Goal: Task Accomplishment & Management: Use online tool/utility

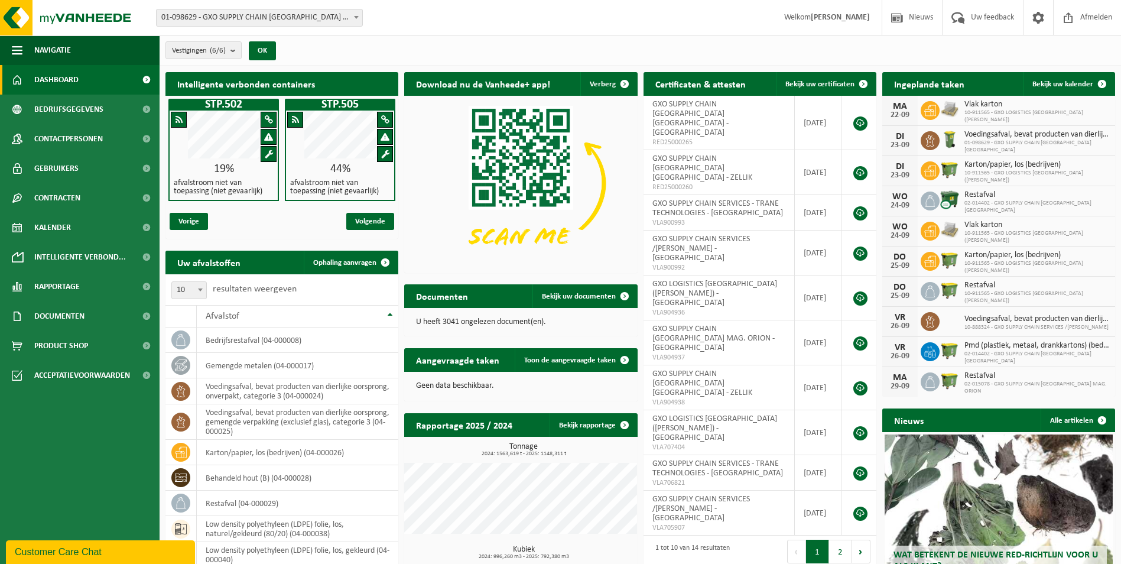
click at [352, 17] on span at bounding box center [356, 16] width 12 height 15
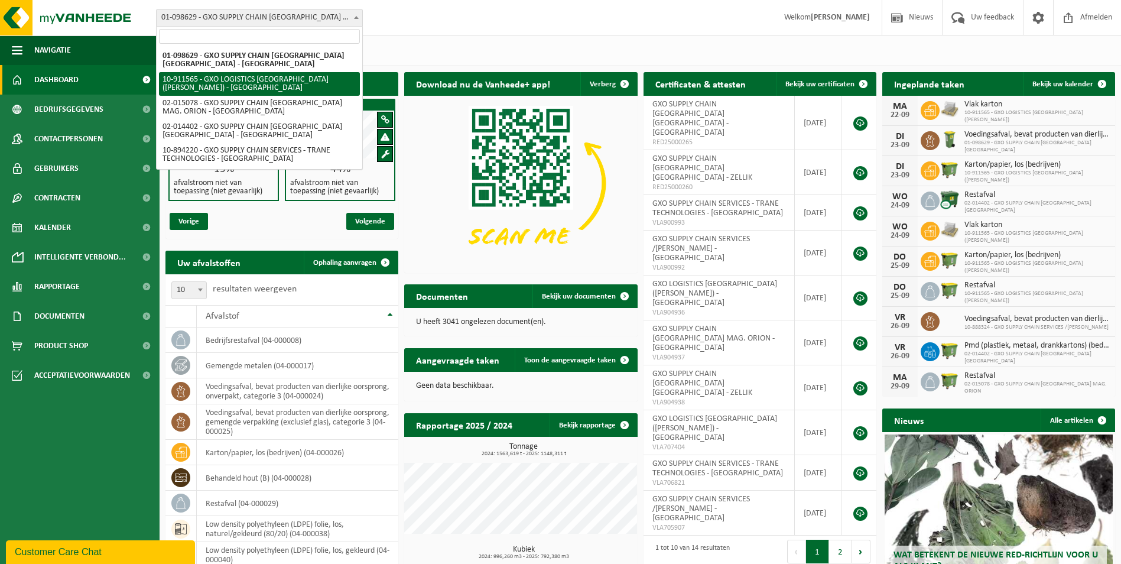
select select "125194"
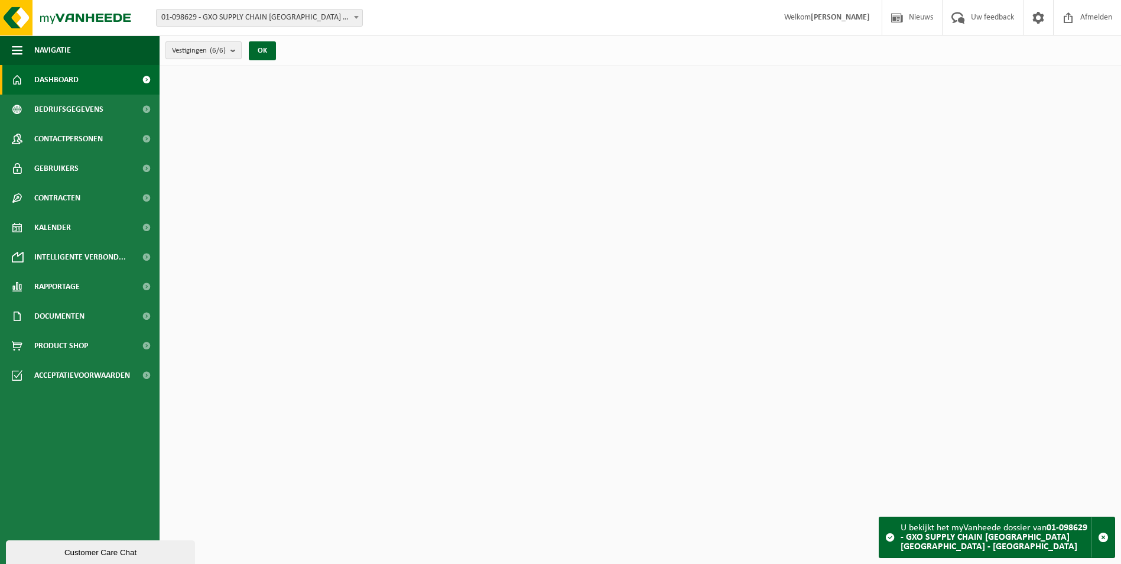
click at [237, 50] on b "submit" at bounding box center [235, 50] width 11 height 17
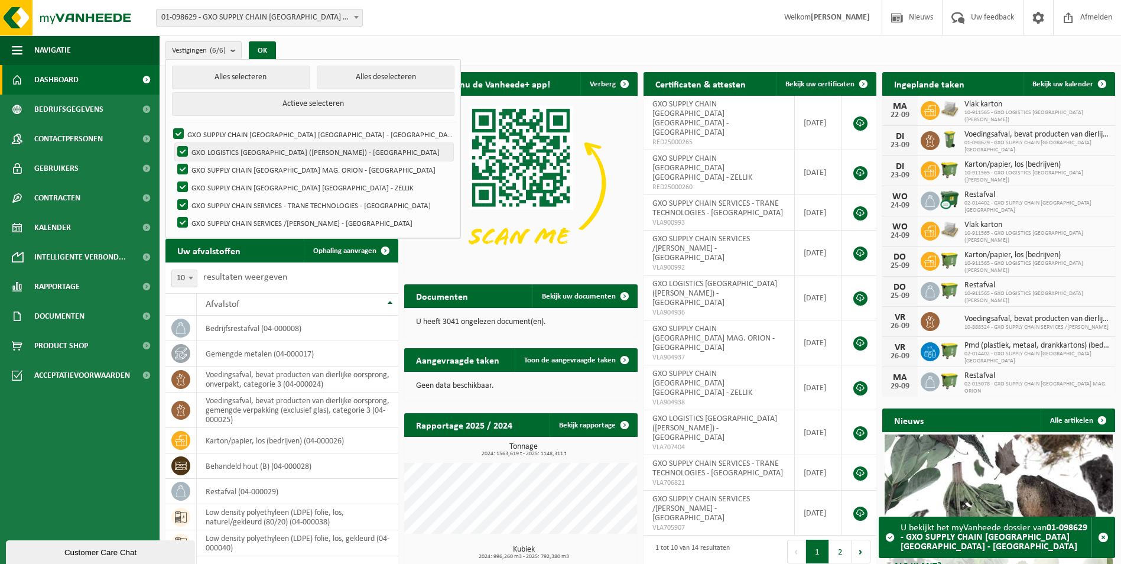
click at [265, 153] on label "GXO LOGISTICS [GEOGRAPHIC_DATA] ([PERSON_NAME]) - [GEOGRAPHIC_DATA]" at bounding box center [314, 152] width 278 height 18
click at [173, 143] on input "GXO LOGISTICS [GEOGRAPHIC_DATA] ([PERSON_NAME]) - [GEOGRAPHIC_DATA]" at bounding box center [173, 142] width 1 height 1
checkbox input "false"
click at [177, 132] on label "GXO SUPPLY CHAIN [GEOGRAPHIC_DATA] [GEOGRAPHIC_DATA] - [GEOGRAPHIC_DATA]" at bounding box center [312, 134] width 282 height 18
click at [169, 125] on input "GXO SUPPLY CHAIN [GEOGRAPHIC_DATA] [GEOGRAPHIC_DATA] - [GEOGRAPHIC_DATA]" at bounding box center [168, 125] width 1 height 1
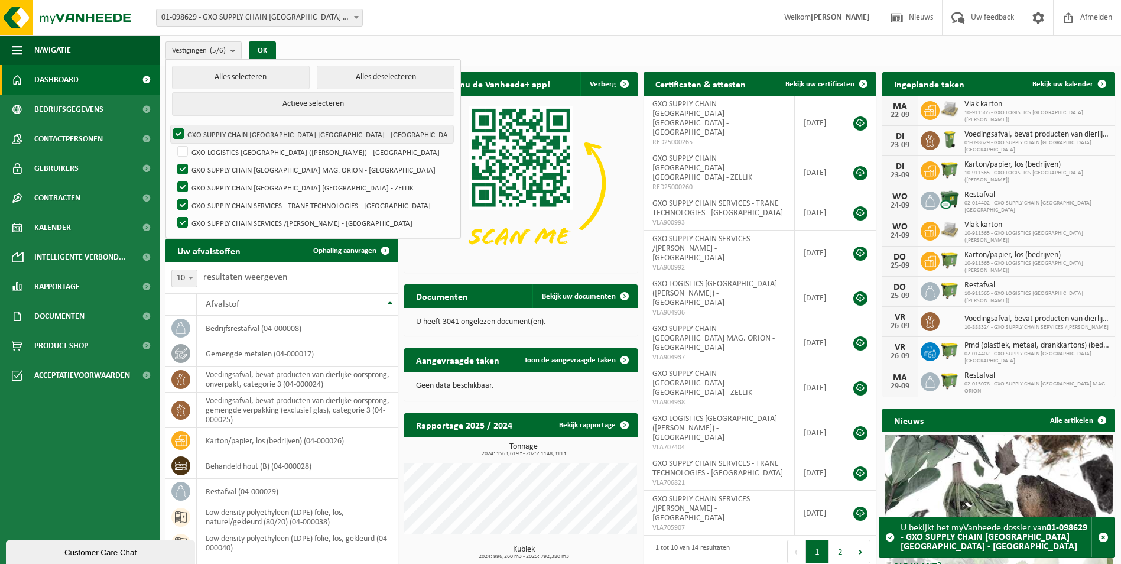
checkbox input "false"
click at [321, 75] on button "Alles deselecteren" at bounding box center [386, 78] width 138 height 24
checkbox input "false"
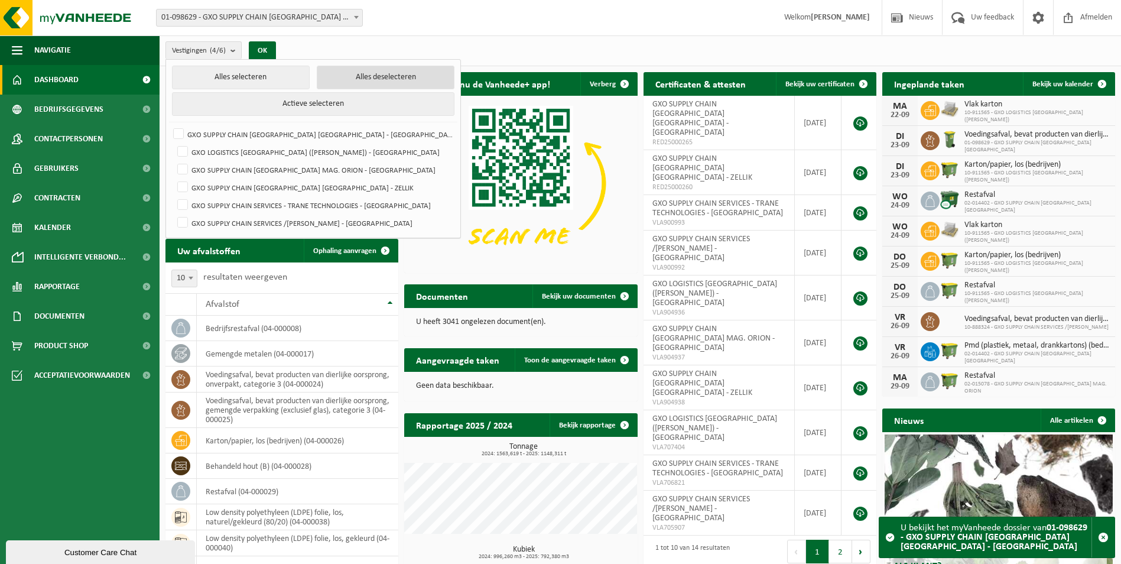
checkbox input "false"
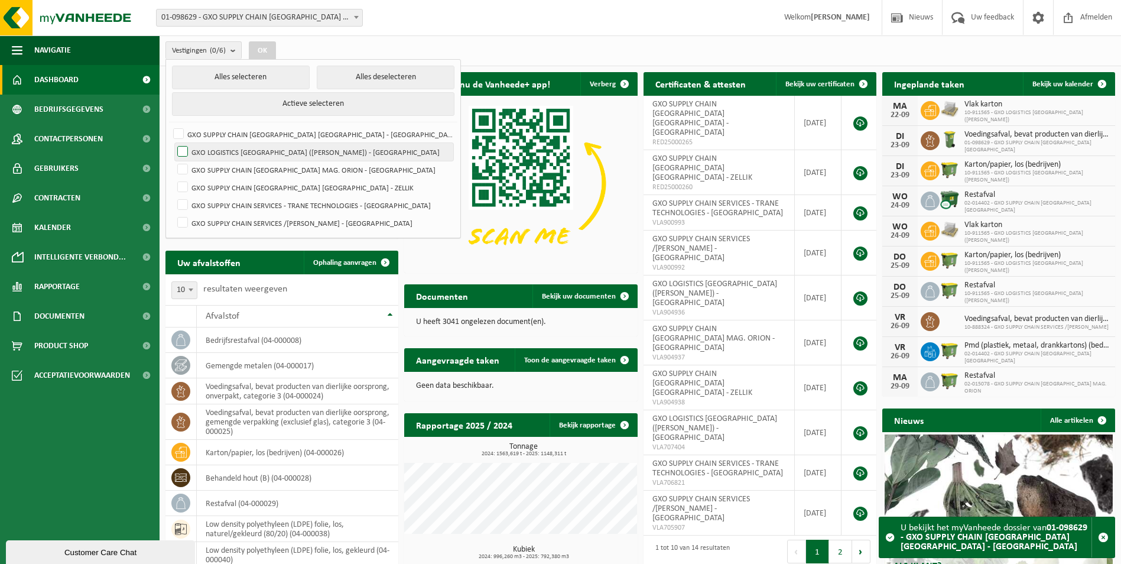
click at [184, 148] on label "GXO LOGISTICS [GEOGRAPHIC_DATA] (KELLOG'S) - [GEOGRAPHIC_DATA]" at bounding box center [314, 152] width 278 height 18
click at [173, 143] on input "GXO LOGISTICS [GEOGRAPHIC_DATA] (KELLOG'S) - [GEOGRAPHIC_DATA]" at bounding box center [173, 142] width 1 height 1
checkbox input "true"
click at [265, 48] on button "OK" at bounding box center [262, 50] width 27 height 19
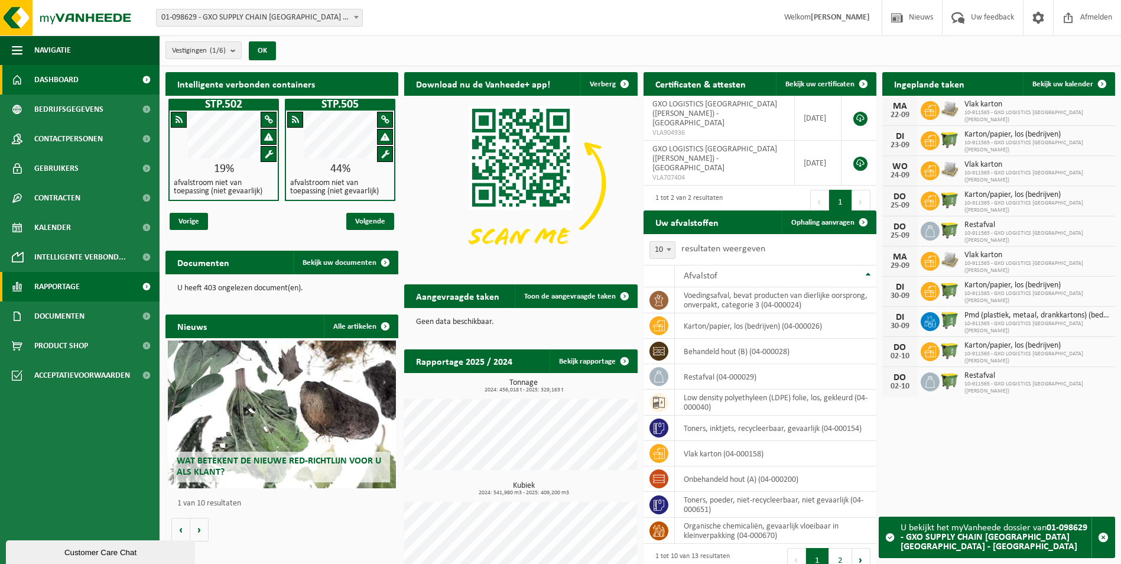
click at [87, 295] on link "Rapportage" at bounding box center [80, 287] width 160 height 30
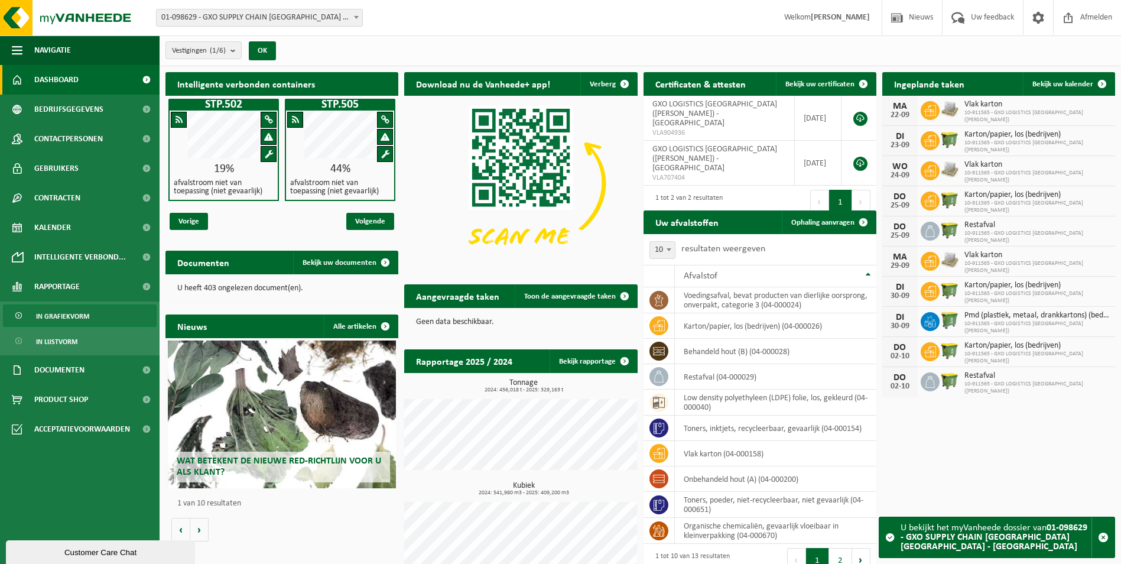
click at [67, 318] on span "In grafiekvorm" at bounding box center [62, 316] width 53 height 22
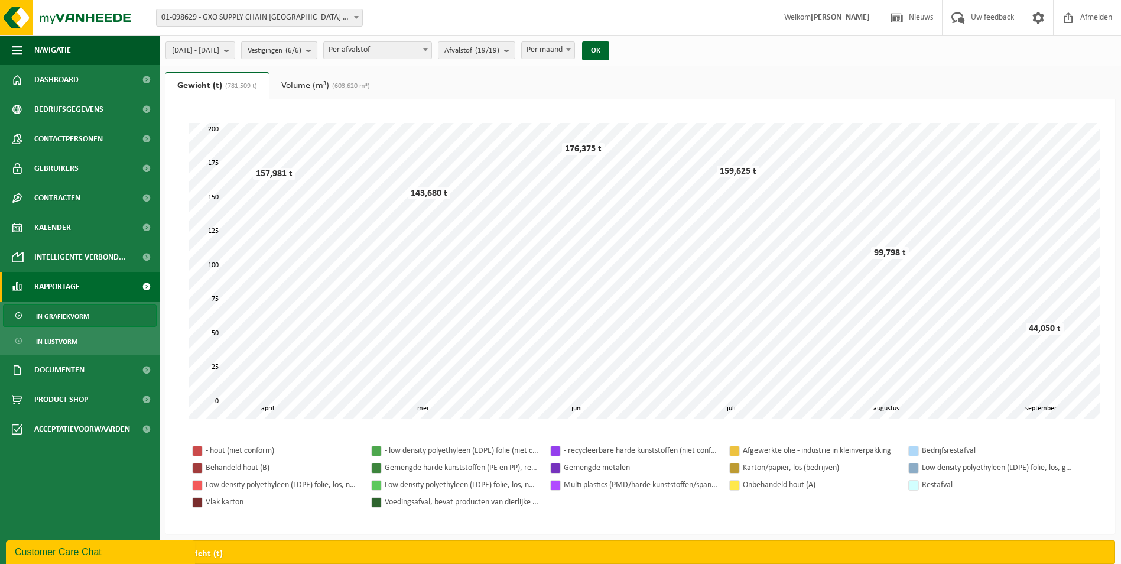
click at [317, 50] on b "submit" at bounding box center [311, 50] width 11 height 17
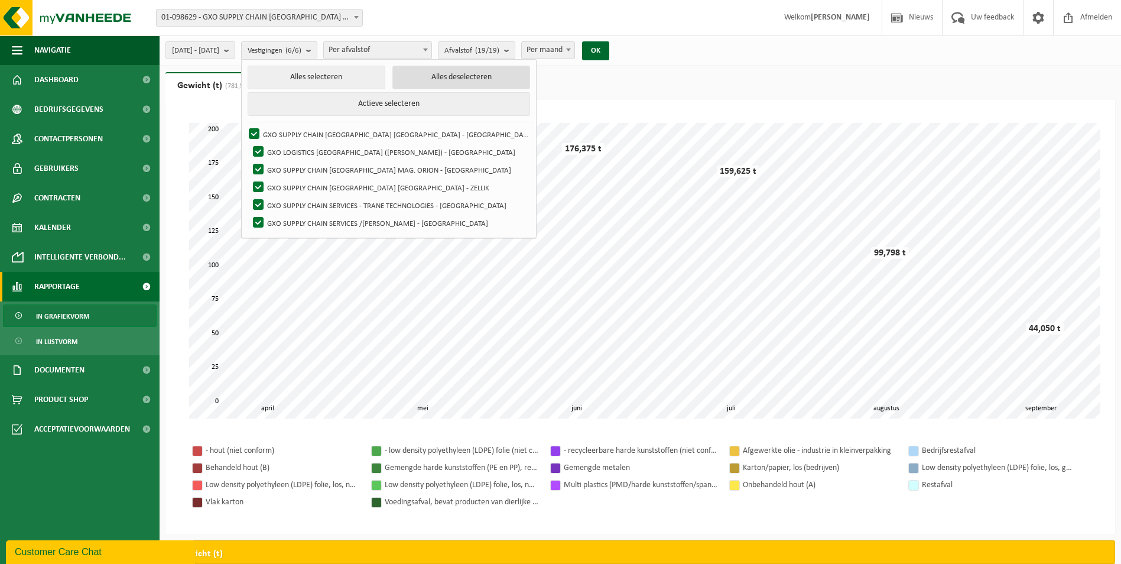
click at [429, 78] on button "Alles deselecteren" at bounding box center [461, 78] width 138 height 24
checkbox input "false"
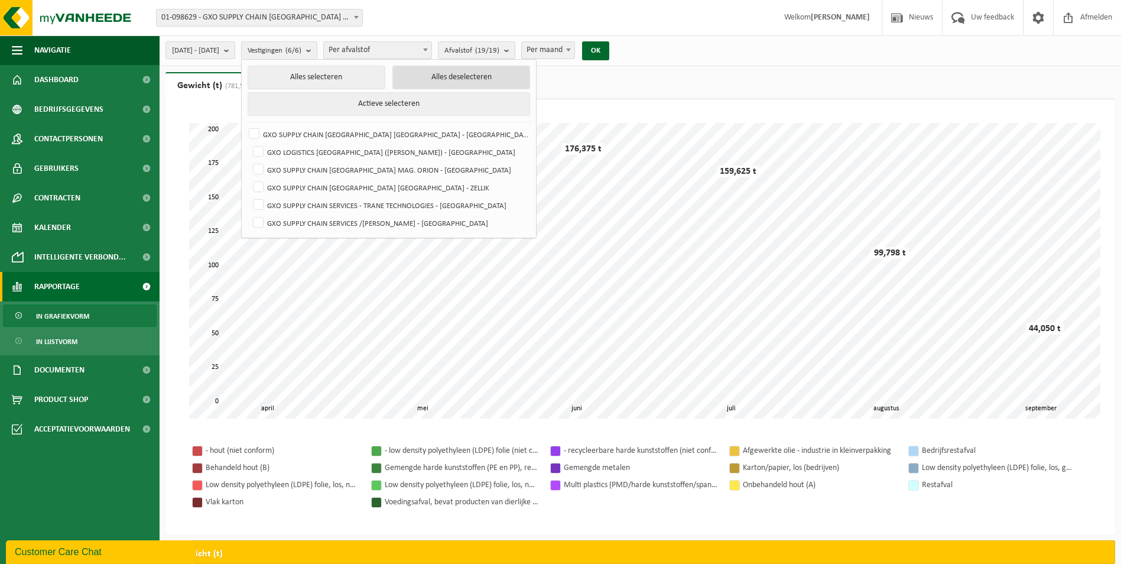
checkbox input "false"
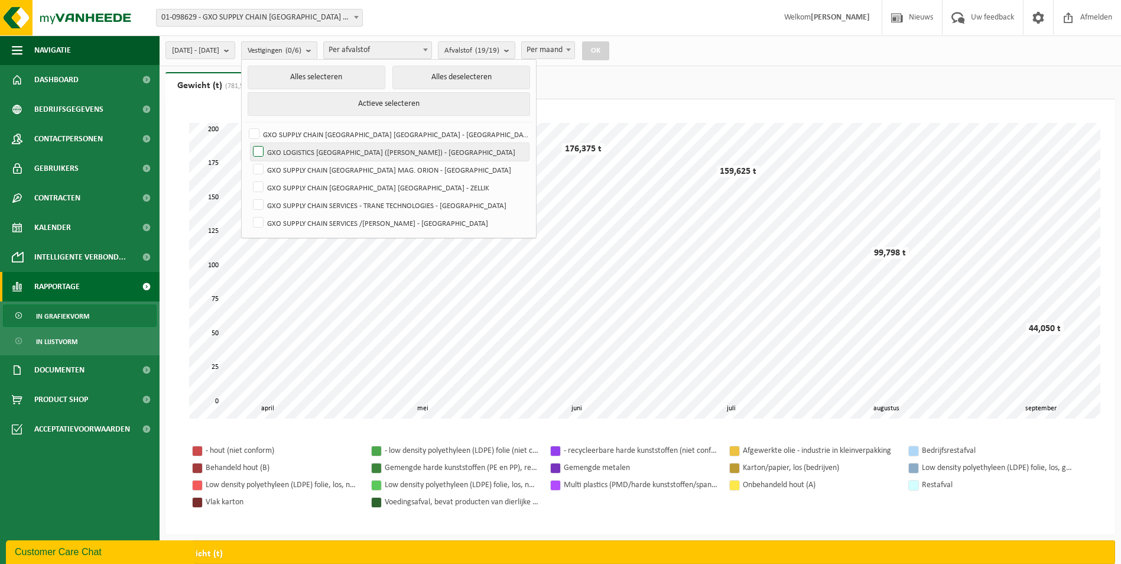
click at [285, 152] on label "GXO LOGISTICS [GEOGRAPHIC_DATA] ([PERSON_NAME]) - [GEOGRAPHIC_DATA]" at bounding box center [389, 152] width 278 height 18
click at [249, 143] on input "GXO LOGISTICS [GEOGRAPHIC_DATA] ([PERSON_NAME]) - [GEOGRAPHIC_DATA]" at bounding box center [248, 142] width 1 height 1
checkbox input "true"
click at [609, 51] on button "OK" at bounding box center [595, 50] width 27 height 19
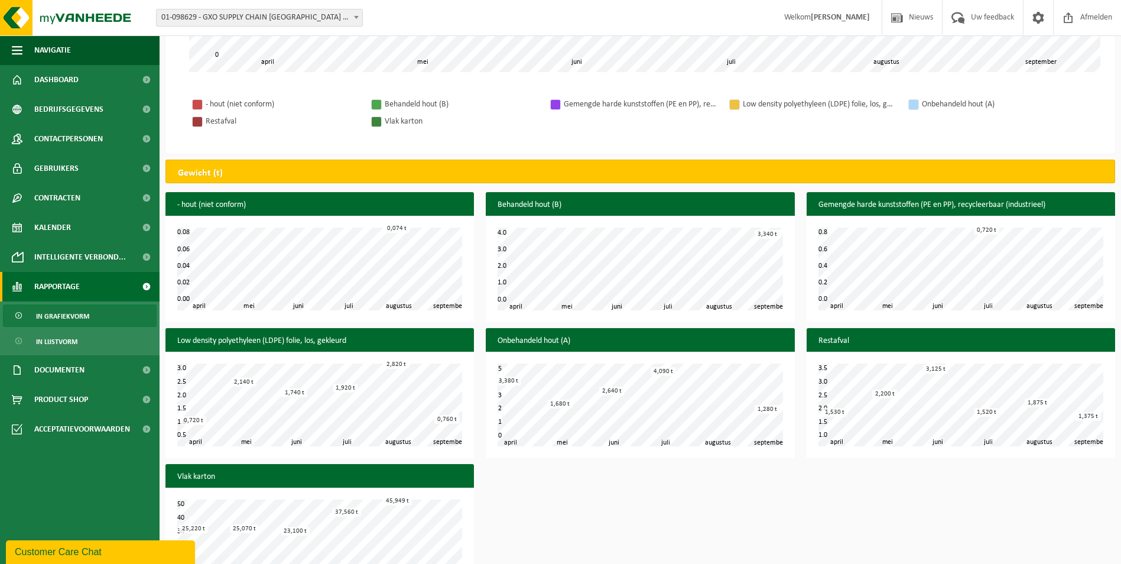
scroll to position [354, 0]
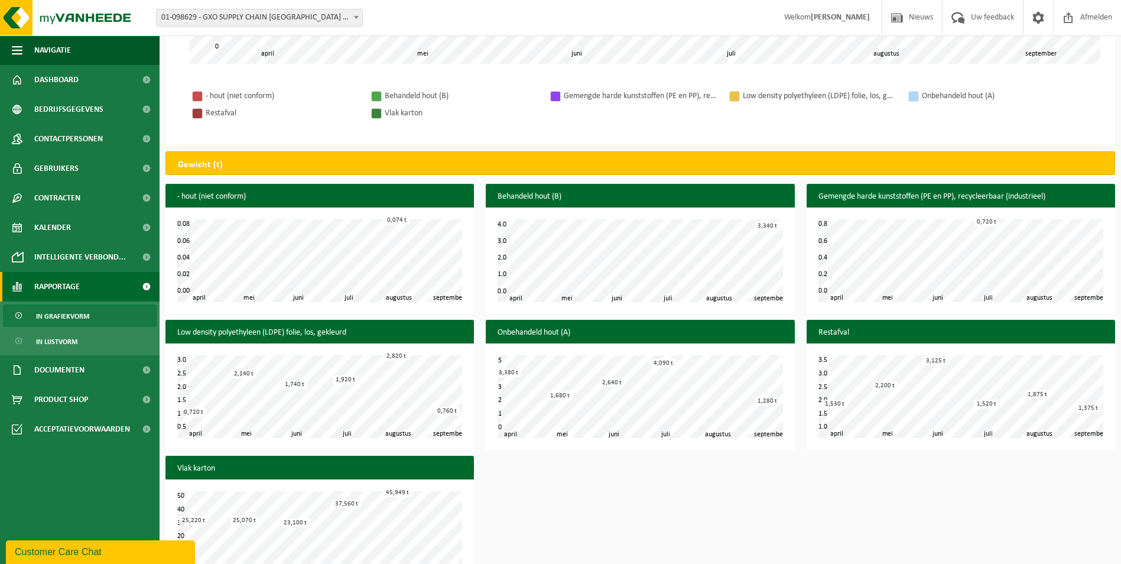
click at [598, 480] on div "- hout (niet conform) mei juni juli augustus april september 0.00 0.08 0.02 0.0…" at bounding box center [640, 388] width 961 height 408
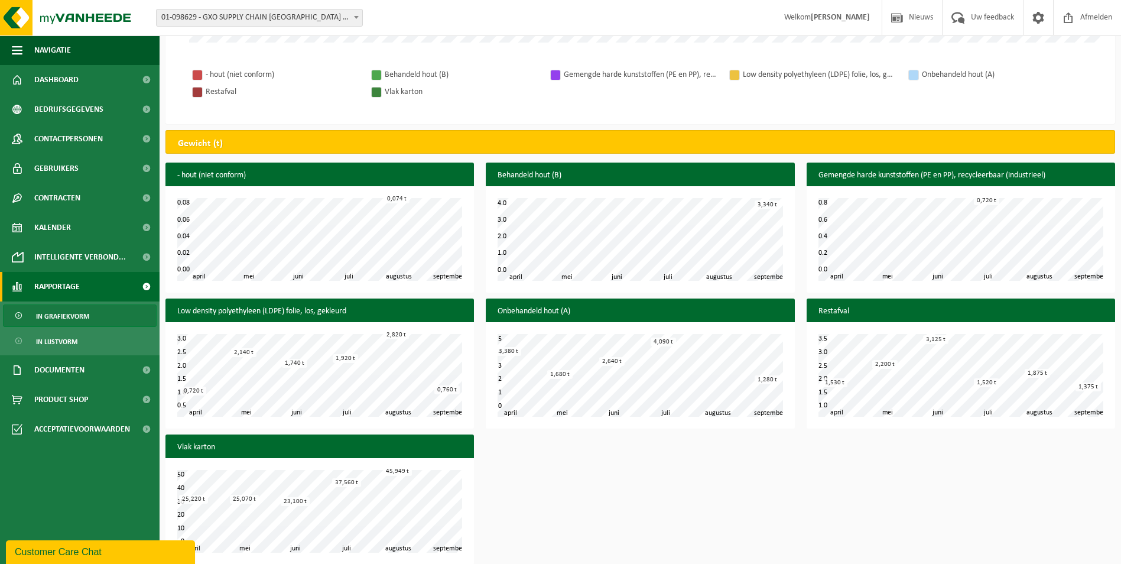
scroll to position [388, 0]
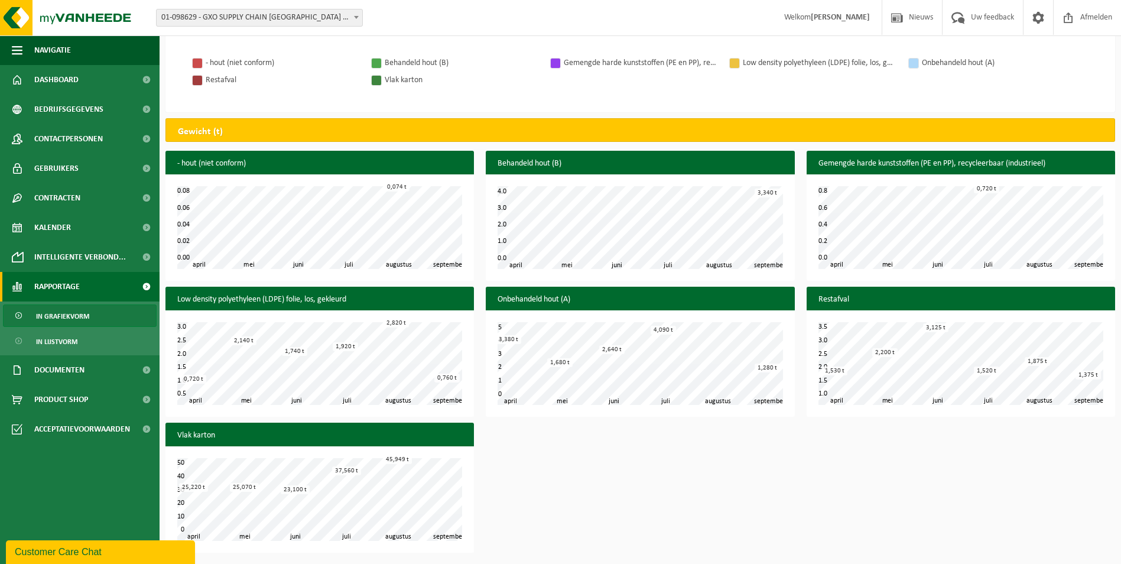
click at [578, 518] on div "- hout (niet conform) mei juni juli augustus april september 0.00 0.08 0.02 0.0…" at bounding box center [640, 355] width 961 height 408
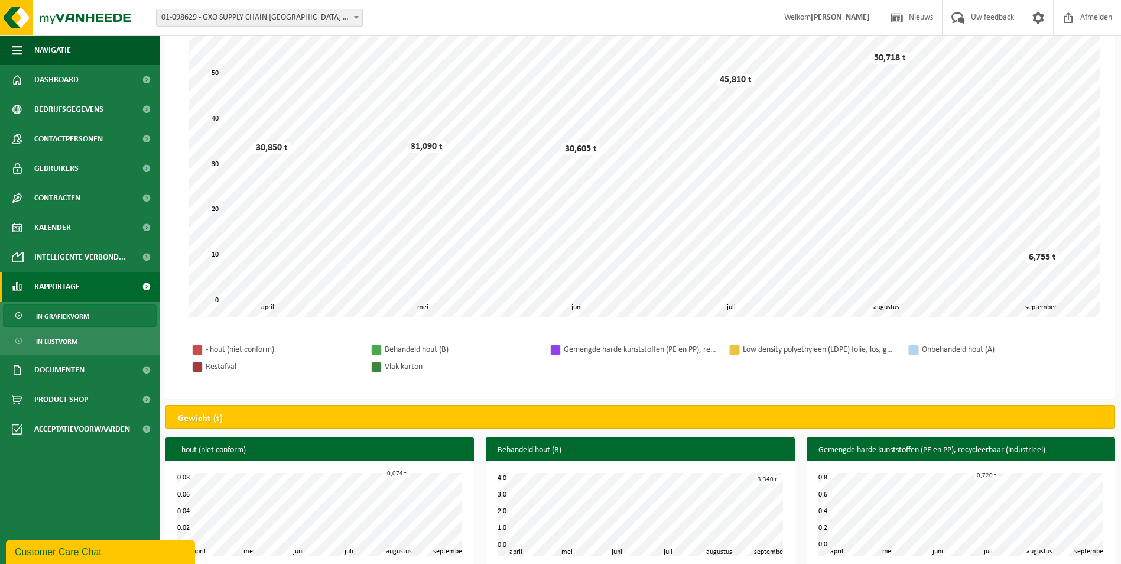
scroll to position [33, 0]
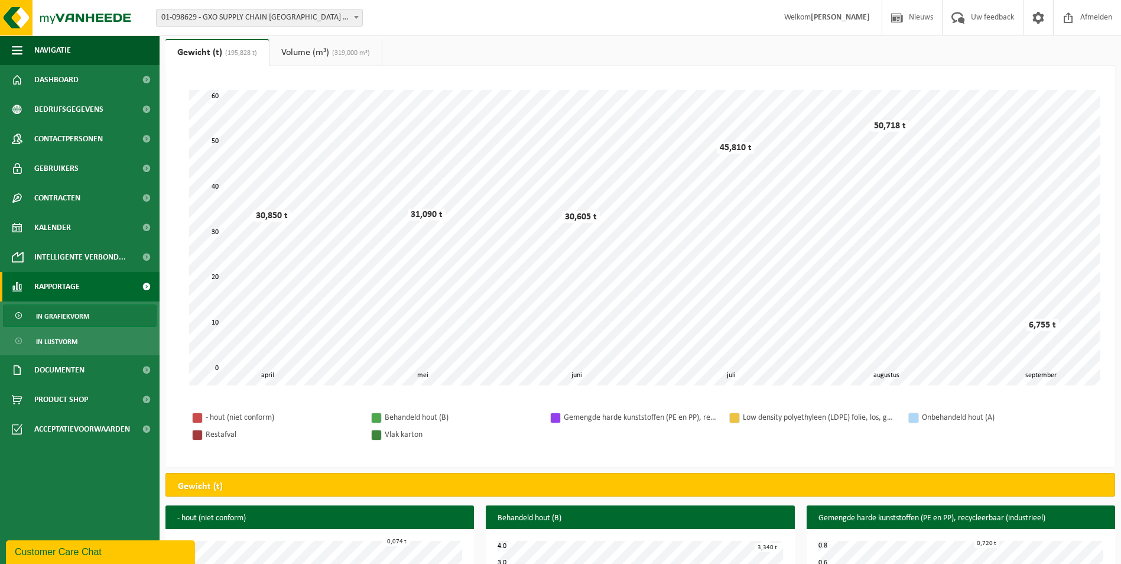
click at [314, 52] on link "Volume (m³) (319,000 m³)" at bounding box center [325, 52] width 112 height 27
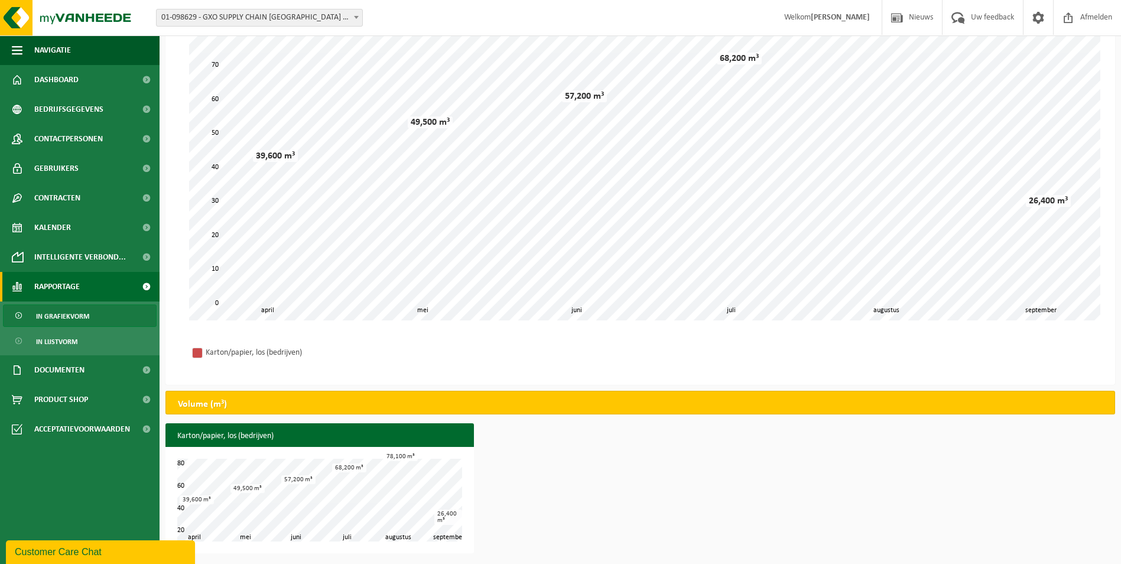
scroll to position [99, 0]
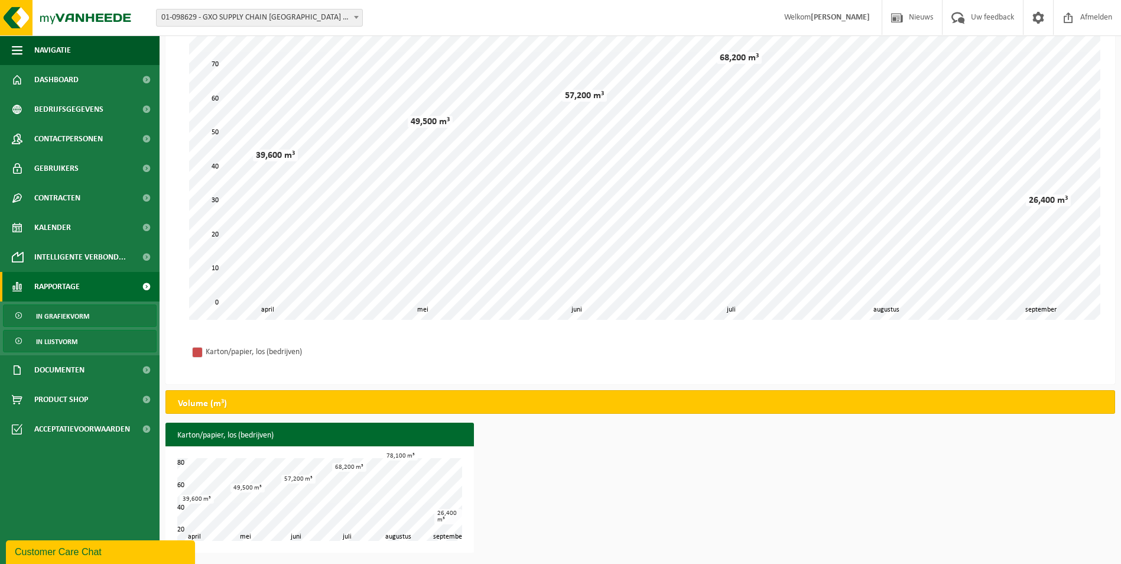
click at [68, 343] on span "In lijstvorm" at bounding box center [56, 341] width 41 height 22
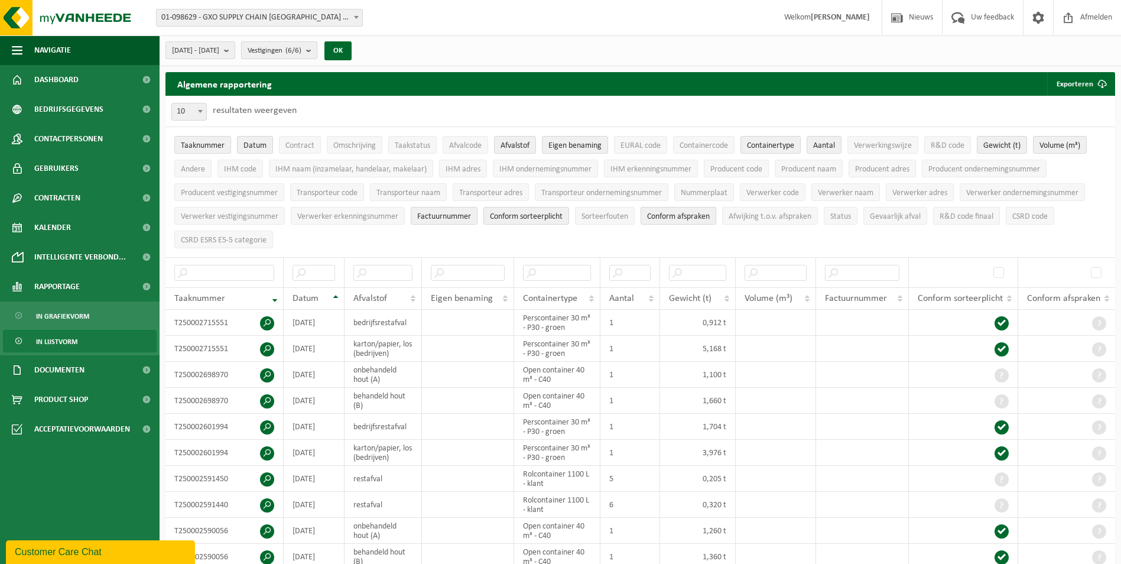
click at [317, 52] on b "submit" at bounding box center [311, 50] width 11 height 17
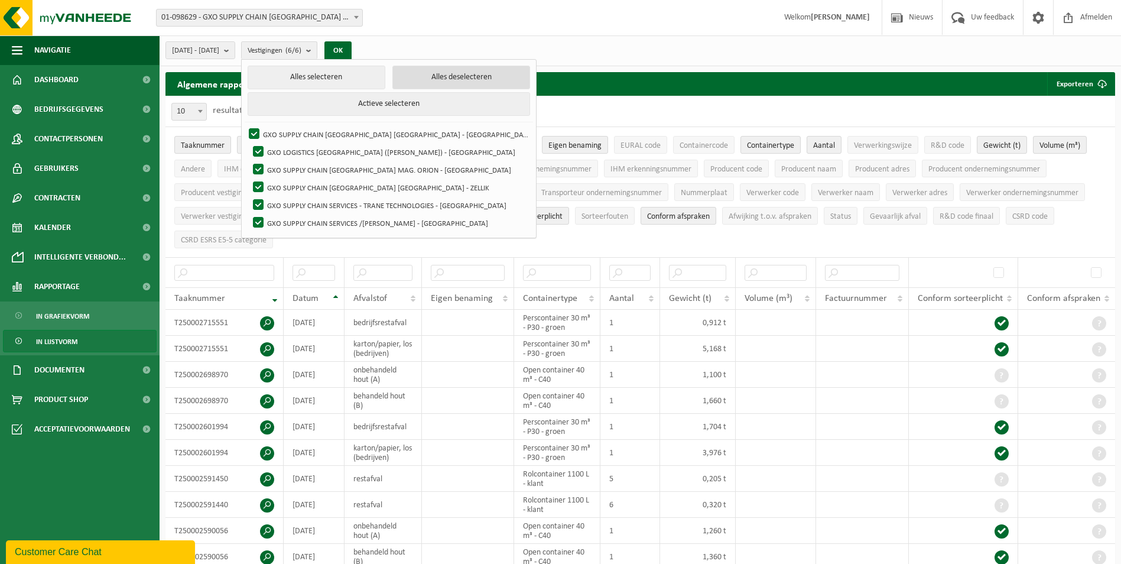
click at [426, 74] on button "Alles deselecteren" at bounding box center [461, 78] width 138 height 24
checkbox input "false"
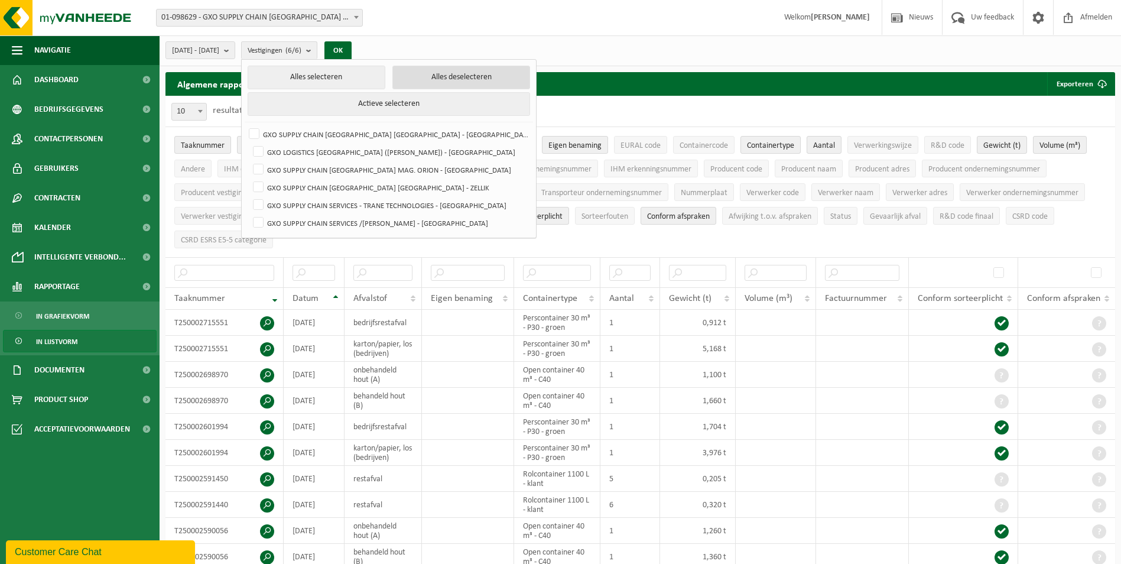
checkbox input "false"
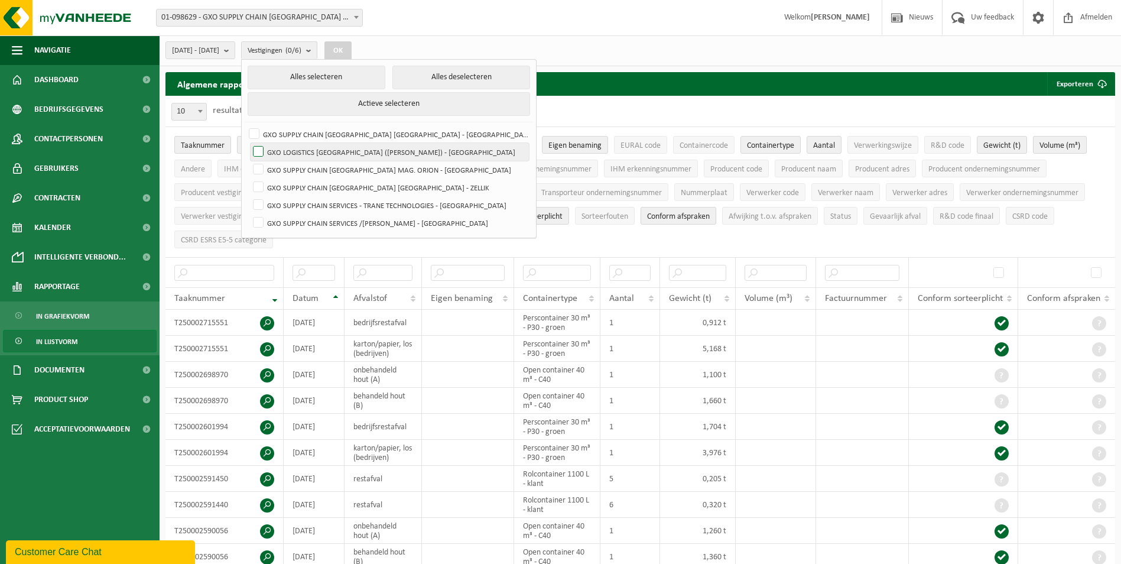
click at [287, 149] on label "GXO LOGISTICS [GEOGRAPHIC_DATA] ([PERSON_NAME]) - [GEOGRAPHIC_DATA]" at bounding box center [389, 152] width 278 height 18
click at [249, 143] on input "GXO LOGISTICS [GEOGRAPHIC_DATA] ([PERSON_NAME]) - [GEOGRAPHIC_DATA]" at bounding box center [248, 142] width 1 height 1
checkbox input "true"
click at [352, 48] on button "OK" at bounding box center [337, 50] width 27 height 19
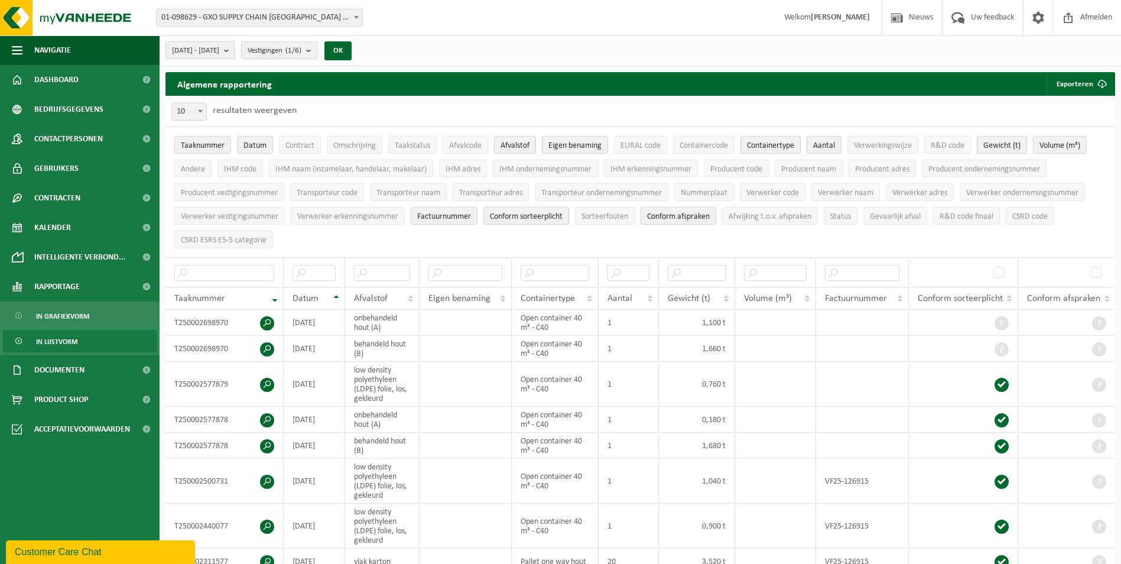
click at [235, 50] on b "submit" at bounding box center [229, 50] width 11 height 17
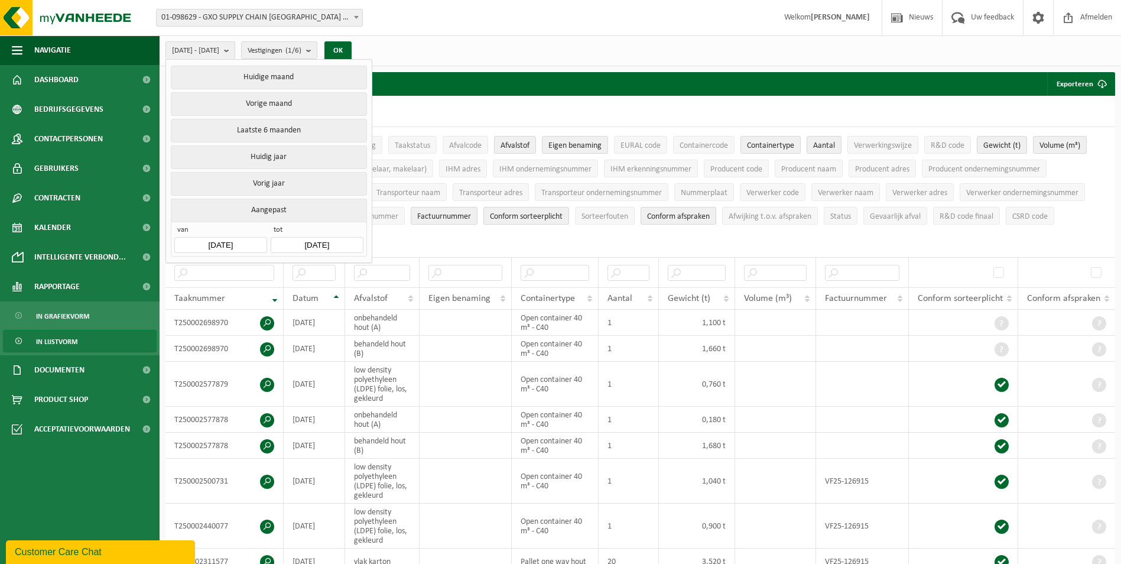
click at [270, 82] on button "Huidige maand" at bounding box center [269, 78] width 196 height 24
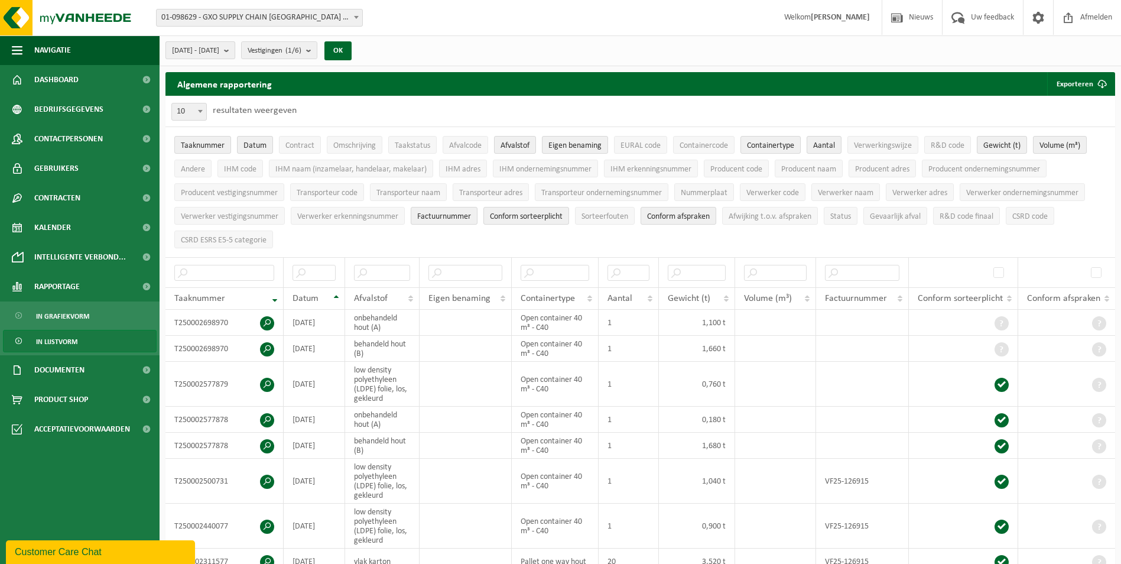
click at [235, 50] on b "submit" at bounding box center [229, 50] width 11 height 17
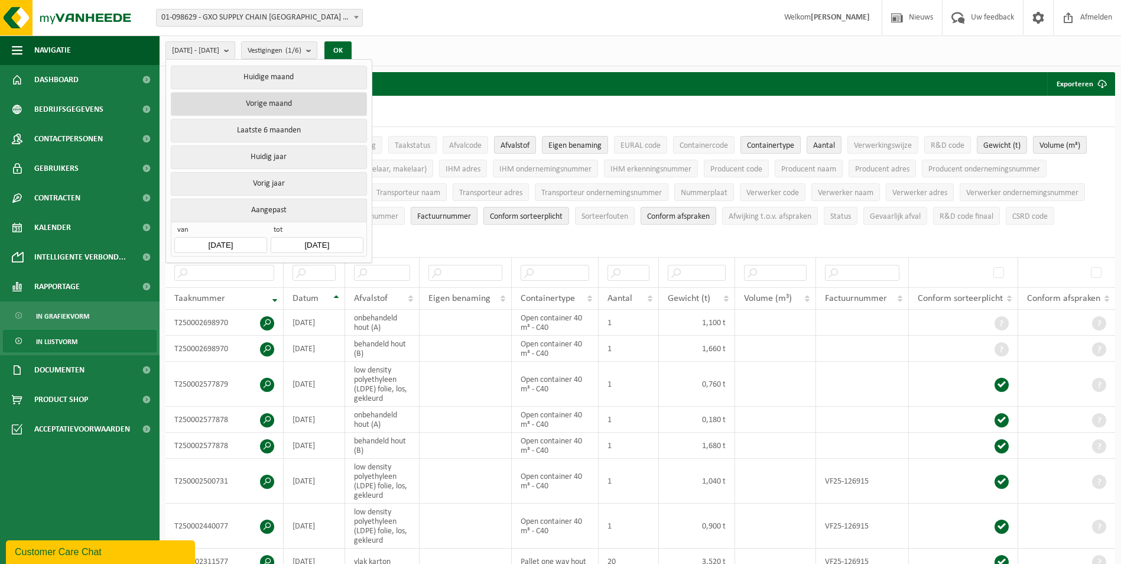
click at [265, 97] on button "Vorige maand" at bounding box center [269, 104] width 196 height 24
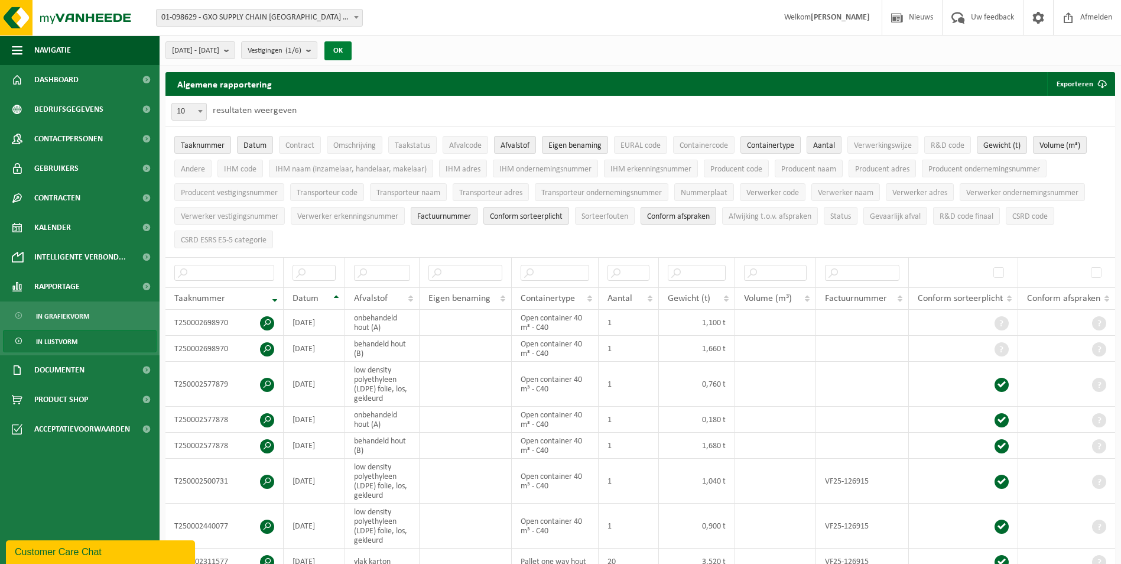
click at [352, 50] on button "OK" at bounding box center [337, 50] width 27 height 19
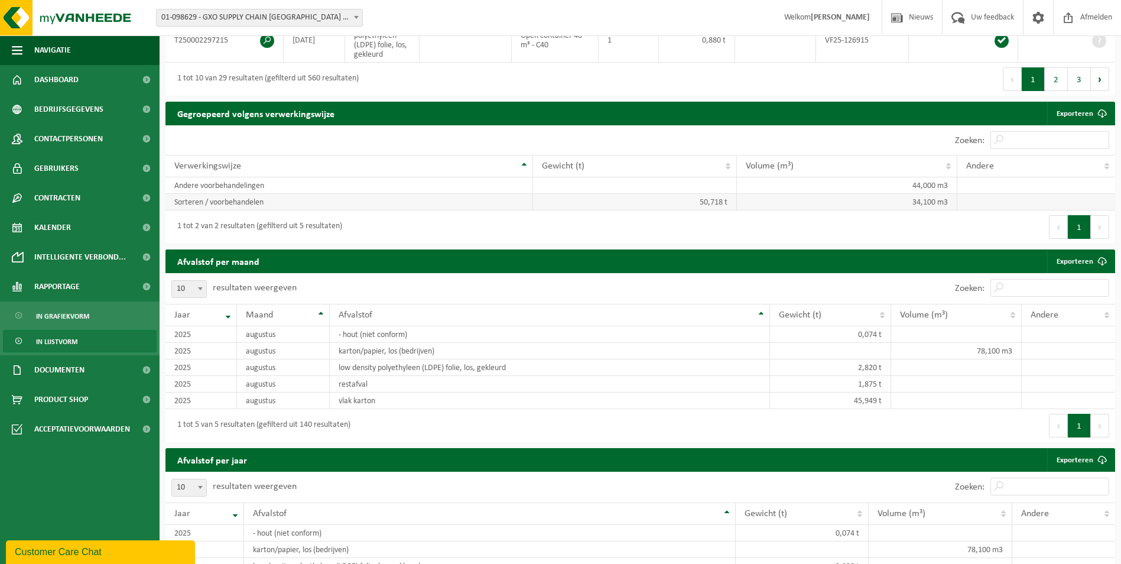
scroll to position [591, 0]
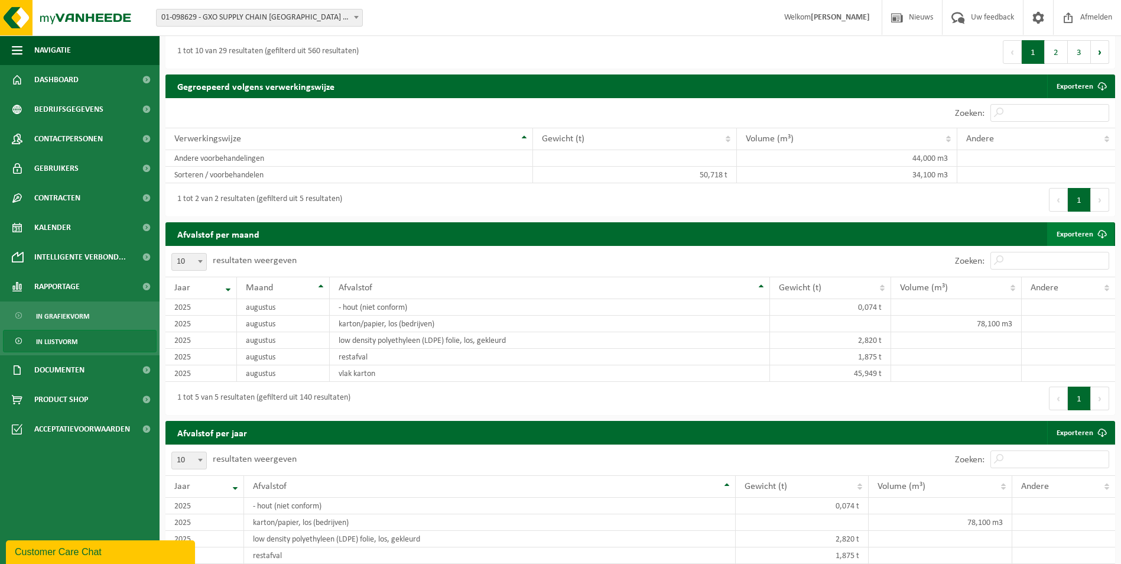
click at [1081, 230] on link "Exporteren" at bounding box center [1080, 234] width 67 height 24
drag, startPoint x: 767, startPoint y: 38, endPoint x: 760, endPoint y: 47, distance: 11.7
click at [767, 39] on div "Eerste Vorige 1 2 3 Volgende Laatste" at bounding box center [877, 51] width 475 height 33
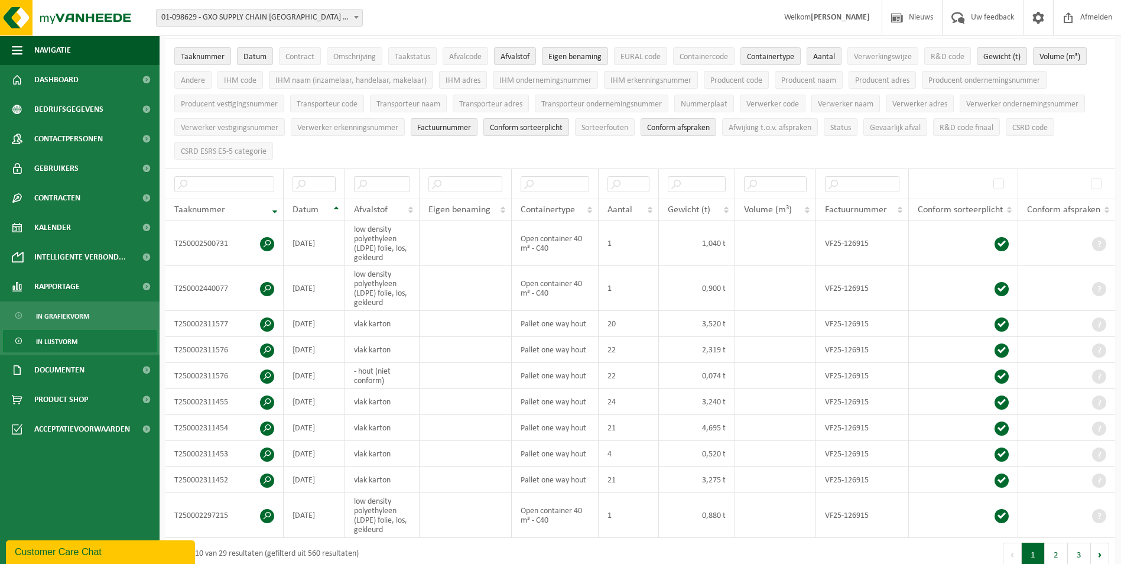
scroll to position [184, 0]
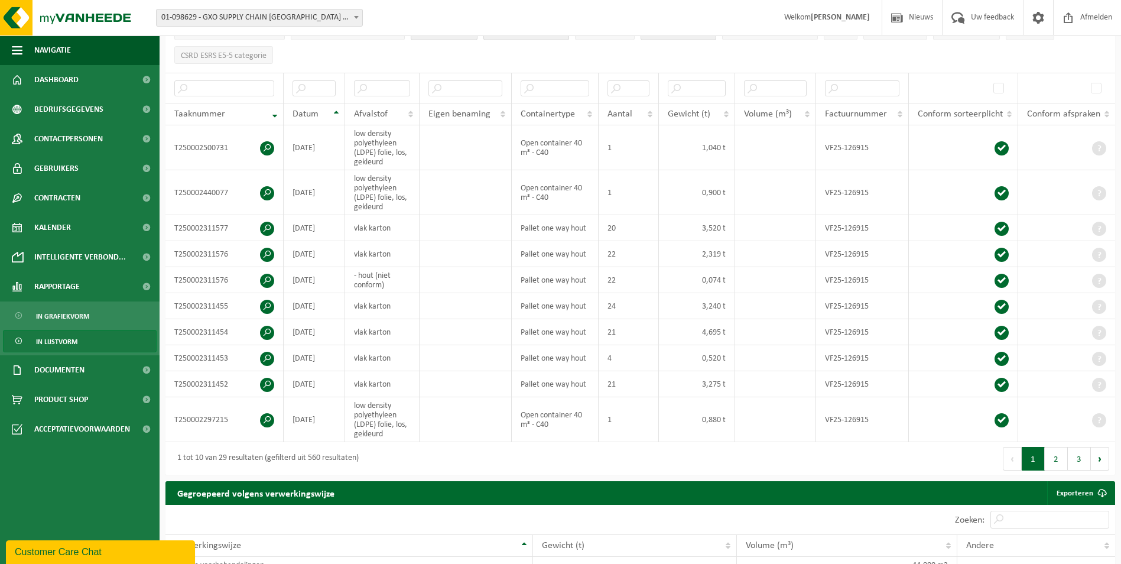
click at [1052, 457] on button "2" at bounding box center [1055, 459] width 23 height 24
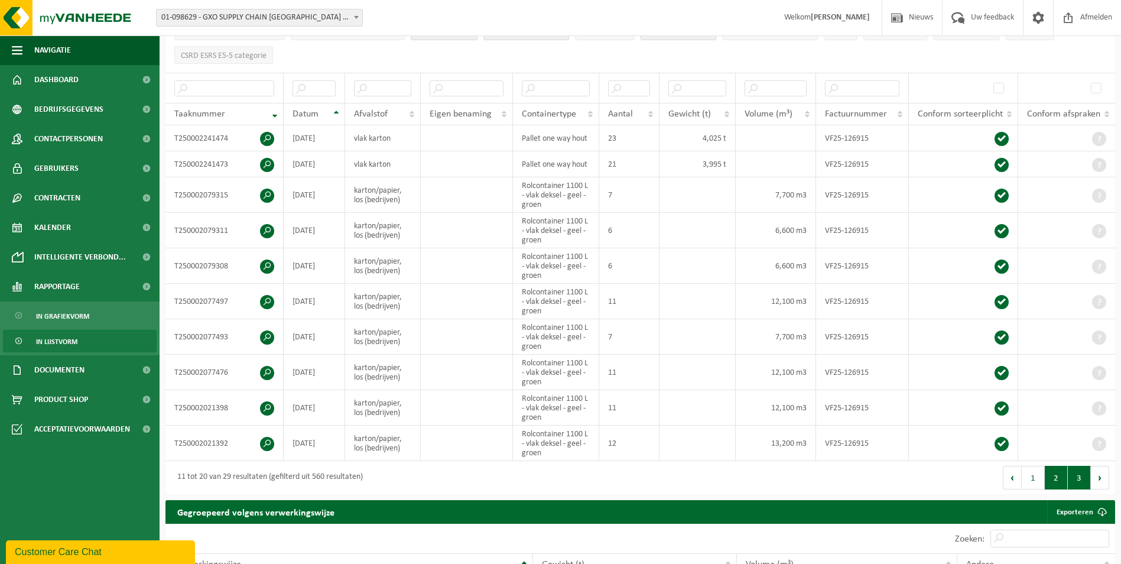
click at [1074, 471] on button "3" at bounding box center [1079, 478] width 23 height 24
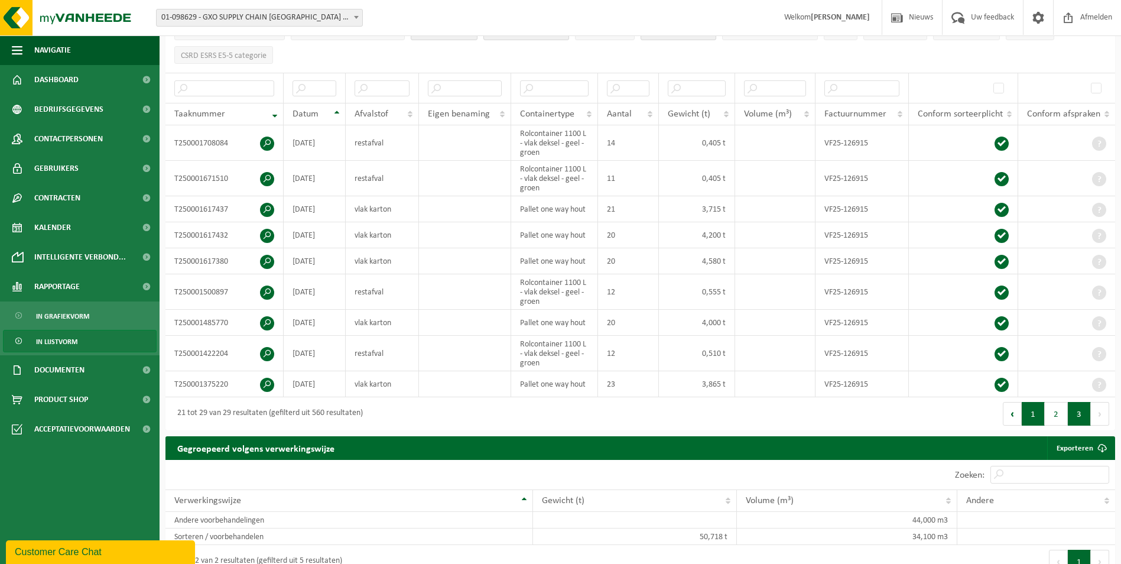
click at [1040, 411] on button "1" at bounding box center [1032, 414] width 23 height 24
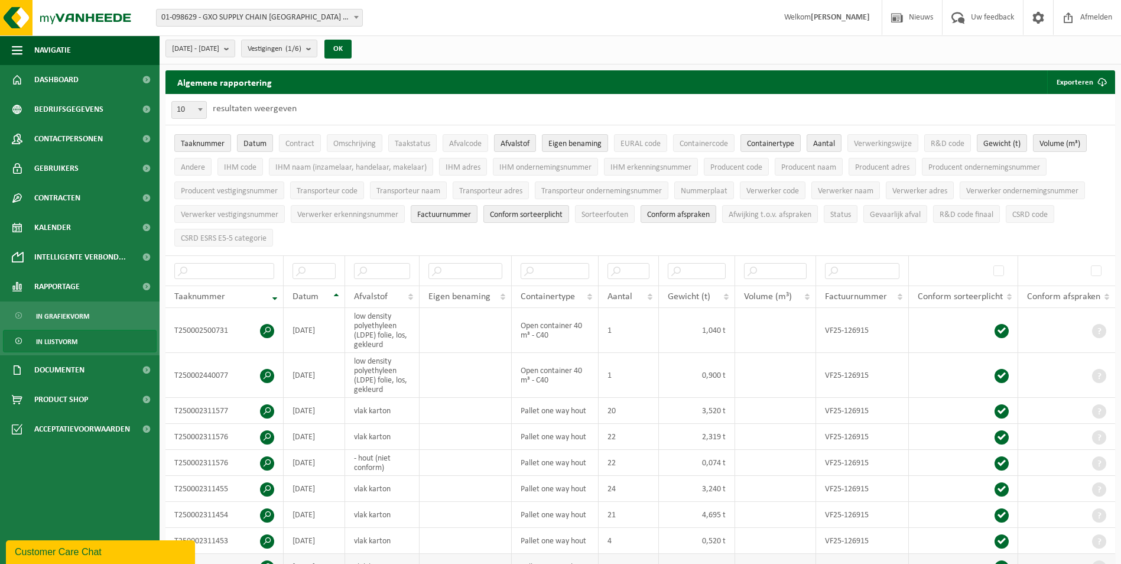
scroll to position [0, 0]
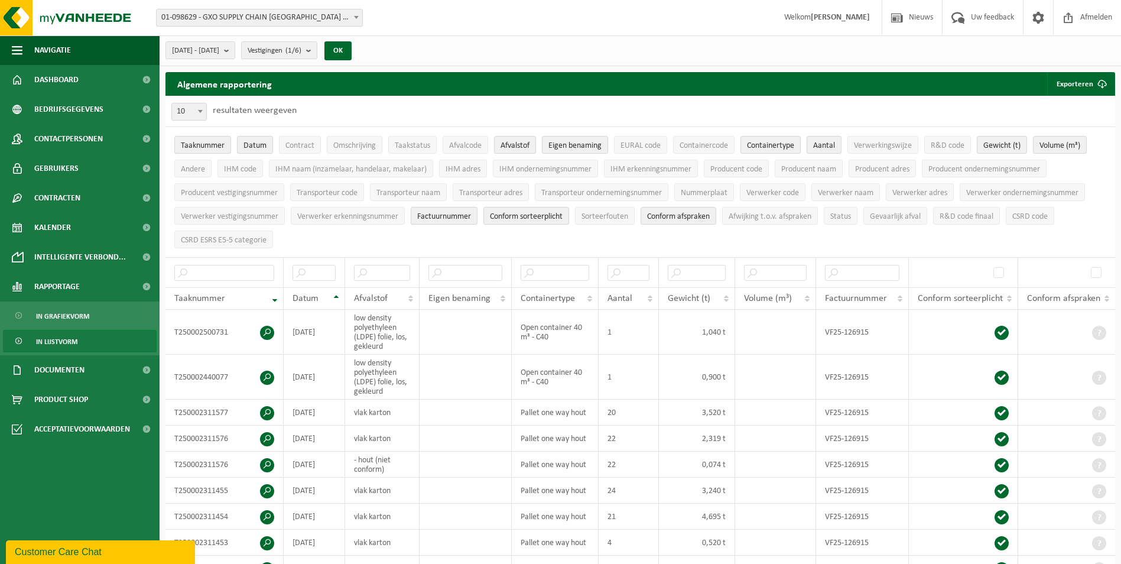
click at [51, 340] on span "In lijstvorm" at bounding box center [56, 341] width 41 height 22
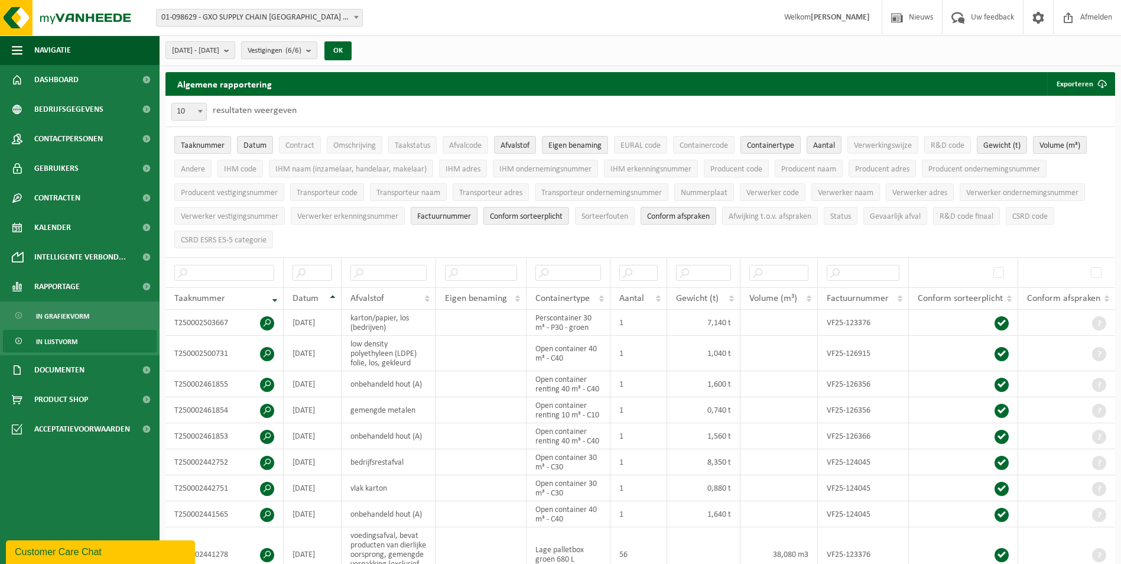
click at [317, 51] on b "submit" at bounding box center [311, 50] width 11 height 17
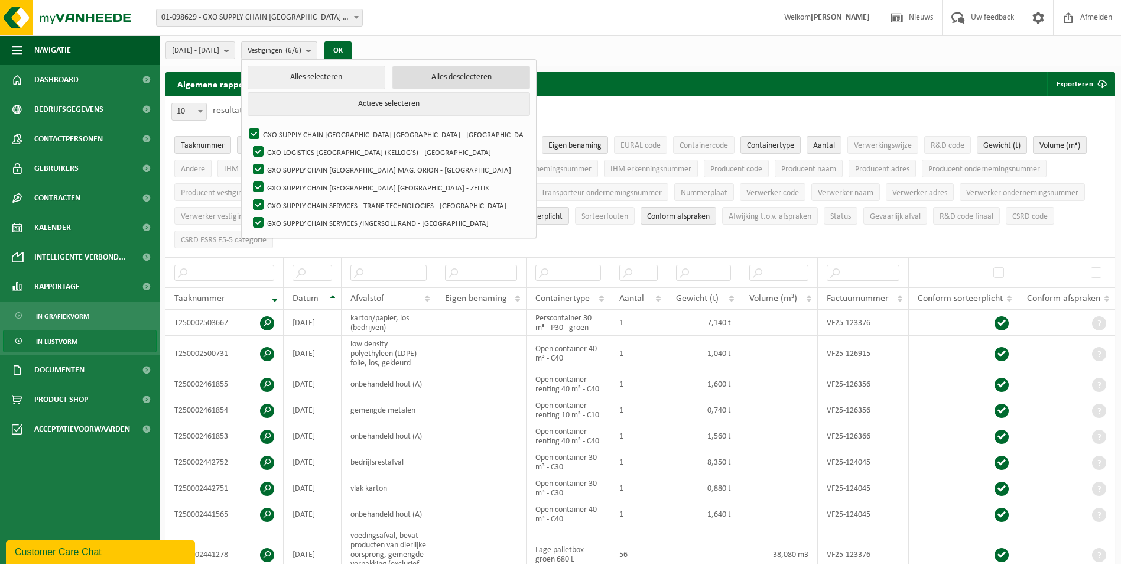
click at [442, 79] on button "Alles deselecteren" at bounding box center [461, 78] width 138 height 24
checkbox input "false"
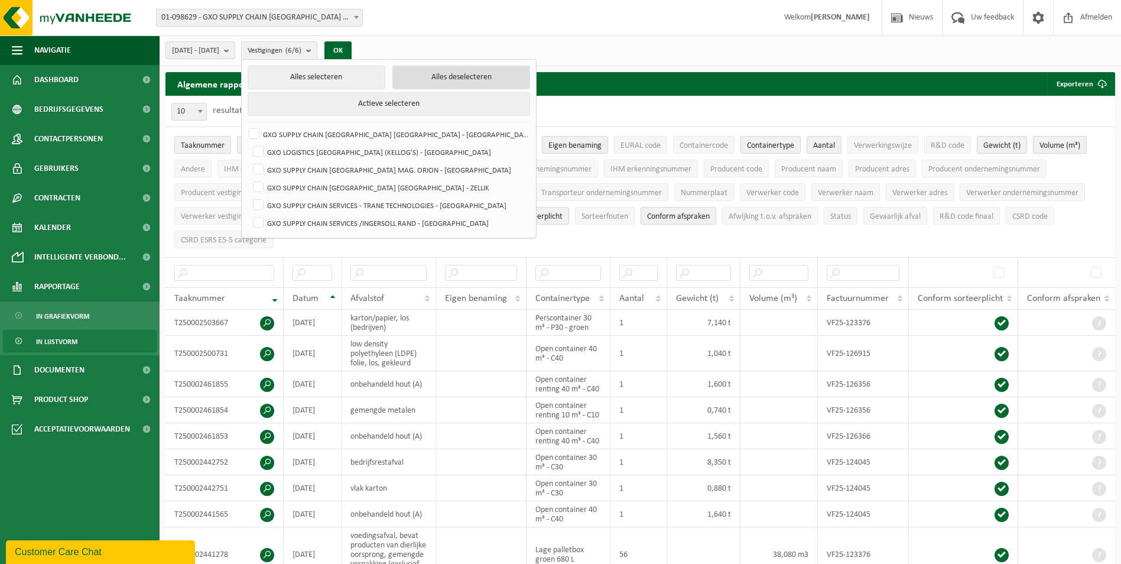
checkbox input "false"
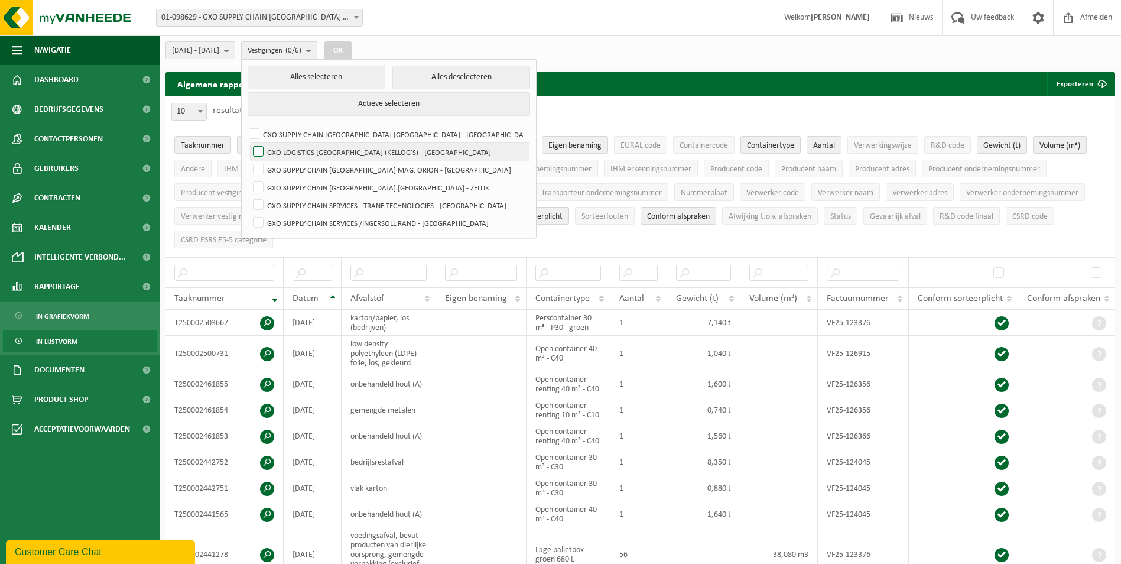
click at [287, 151] on label "GXO LOGISTICS [GEOGRAPHIC_DATA] ([PERSON_NAME]) - [GEOGRAPHIC_DATA]" at bounding box center [389, 152] width 278 height 18
click at [249, 143] on input "GXO LOGISTICS [GEOGRAPHIC_DATA] ([PERSON_NAME]) - [GEOGRAPHIC_DATA]" at bounding box center [248, 142] width 1 height 1
checkbox input "true"
click at [352, 45] on button "OK" at bounding box center [337, 50] width 27 height 19
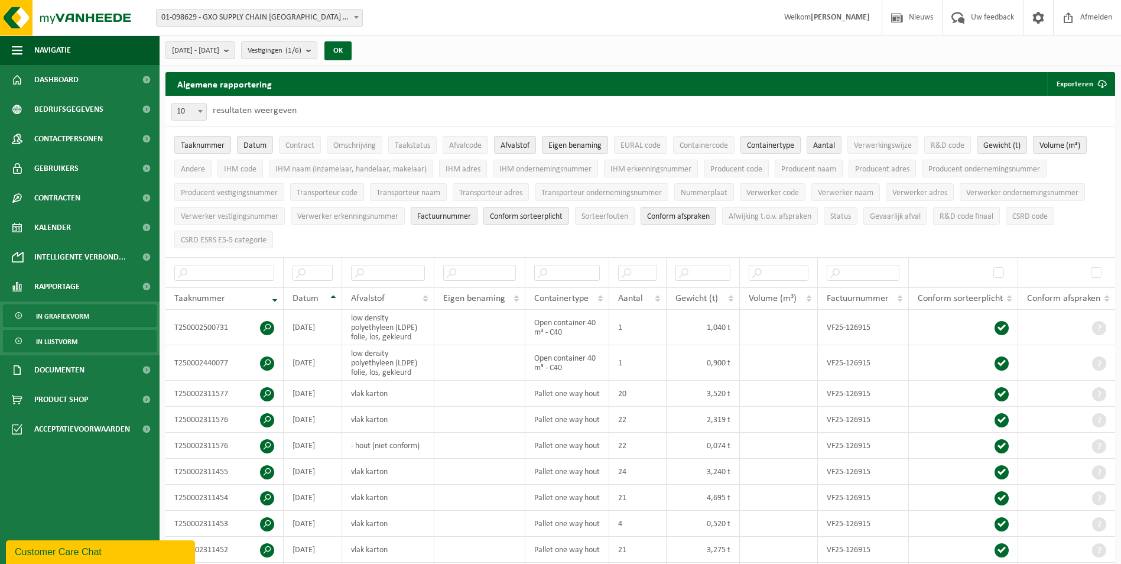
click at [74, 317] on span "In grafiekvorm" at bounding box center [62, 316] width 53 height 22
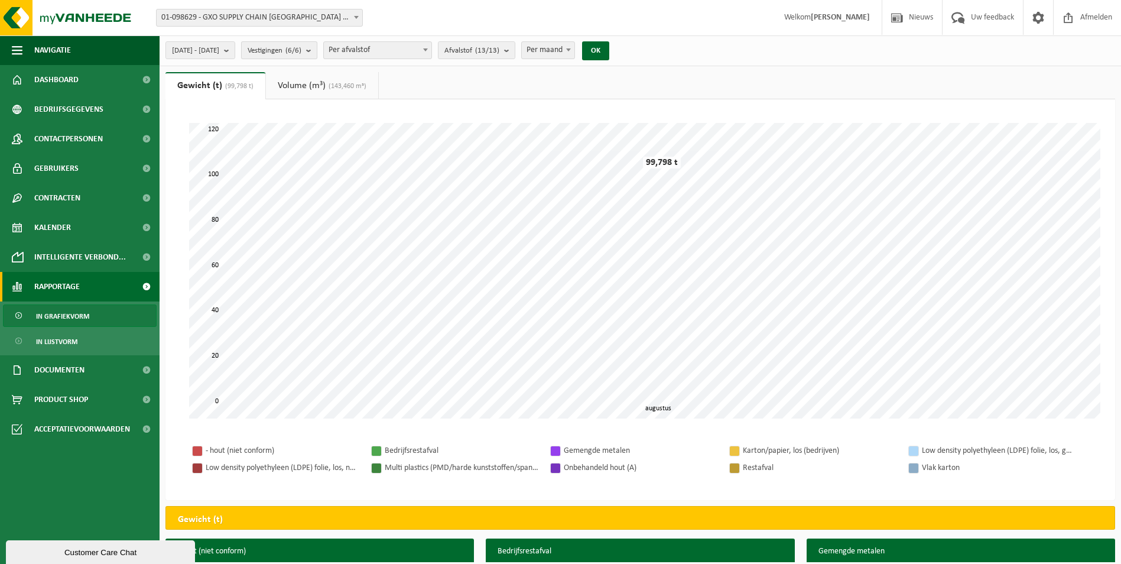
click at [317, 50] on b "submit" at bounding box center [311, 50] width 11 height 17
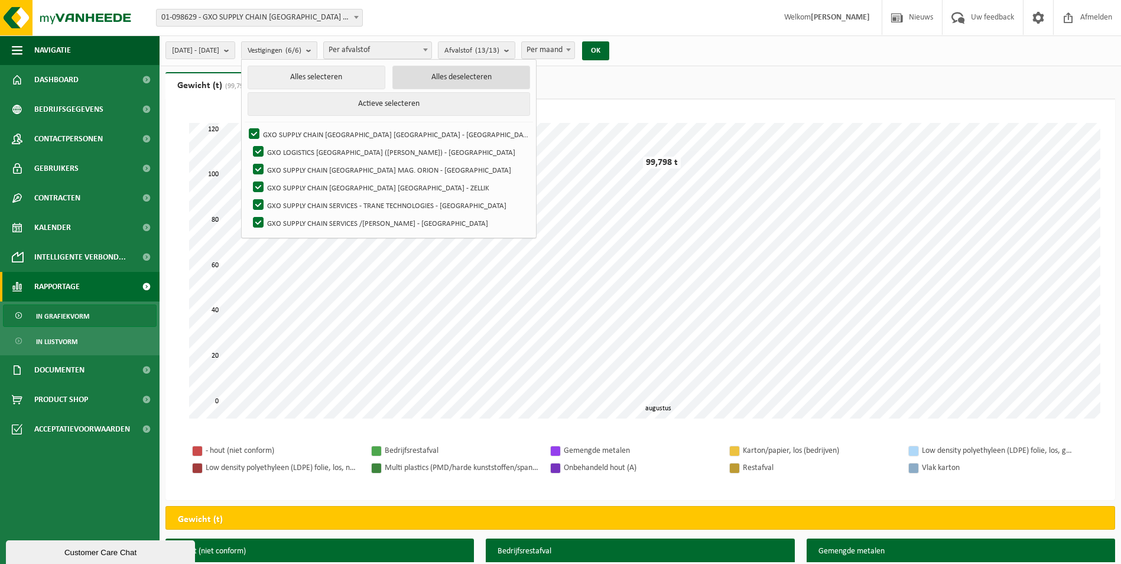
click at [425, 78] on button "Alles deselecteren" at bounding box center [461, 78] width 138 height 24
checkbox input "false"
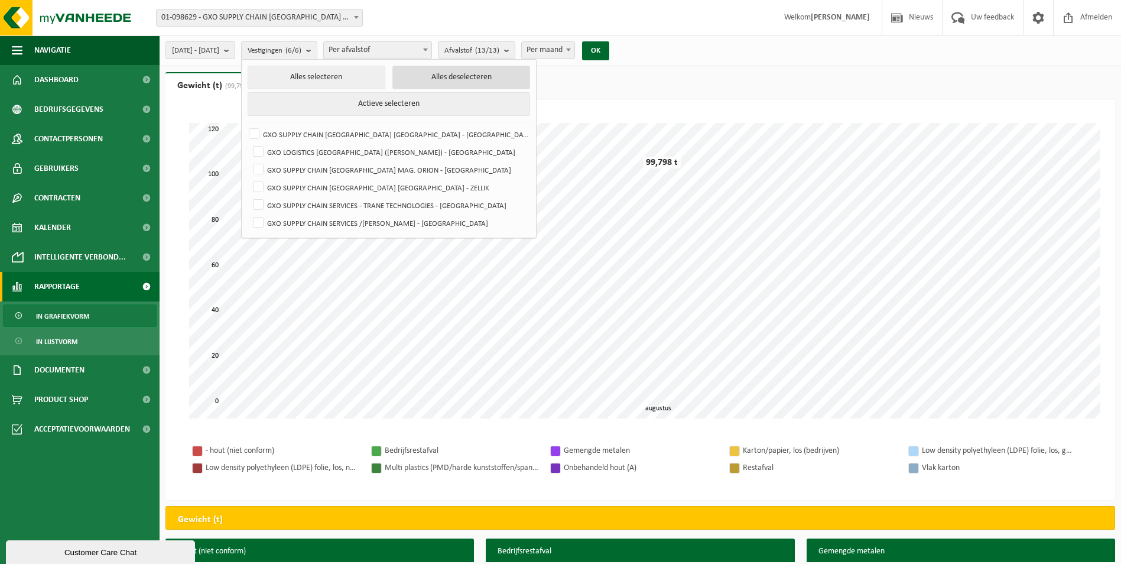
checkbox input "false"
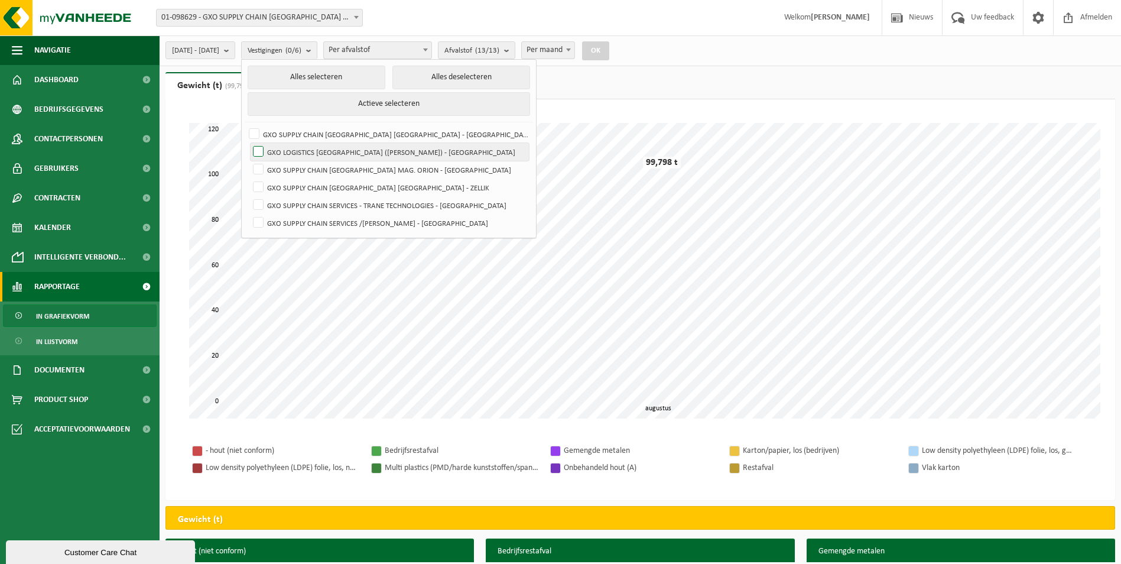
click at [288, 148] on label "GXO LOGISTICS [GEOGRAPHIC_DATA] ([PERSON_NAME]) - [GEOGRAPHIC_DATA]" at bounding box center [389, 152] width 278 height 18
click at [249, 143] on input "GXO LOGISTICS [GEOGRAPHIC_DATA] ([PERSON_NAME]) - [GEOGRAPHIC_DATA]" at bounding box center [248, 142] width 1 height 1
checkbox input "true"
click at [609, 49] on button "OK" at bounding box center [595, 50] width 27 height 19
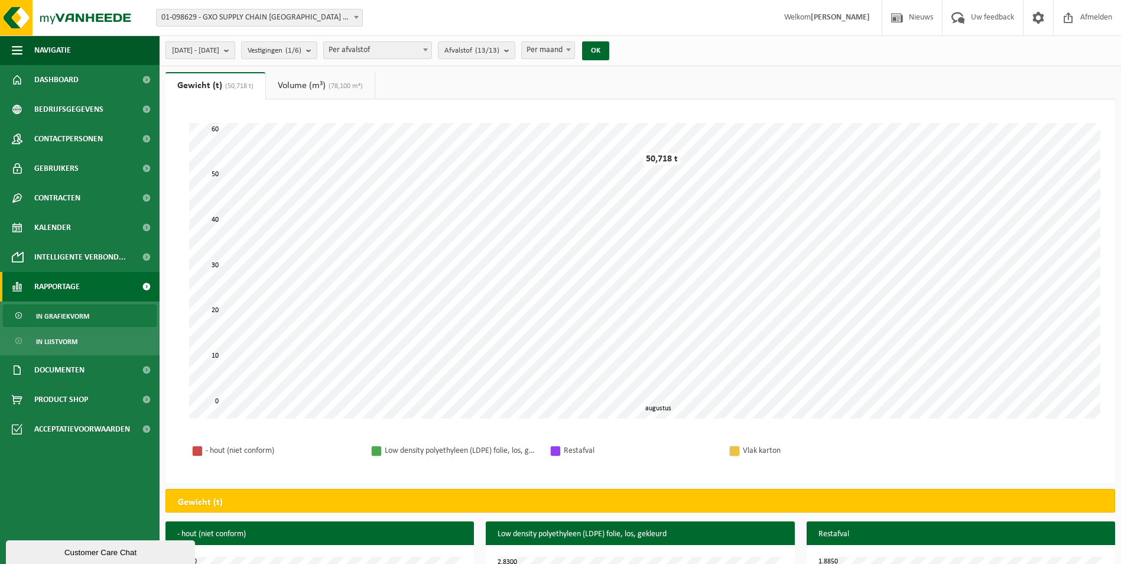
click at [235, 49] on b "submit" at bounding box center [229, 50] width 11 height 17
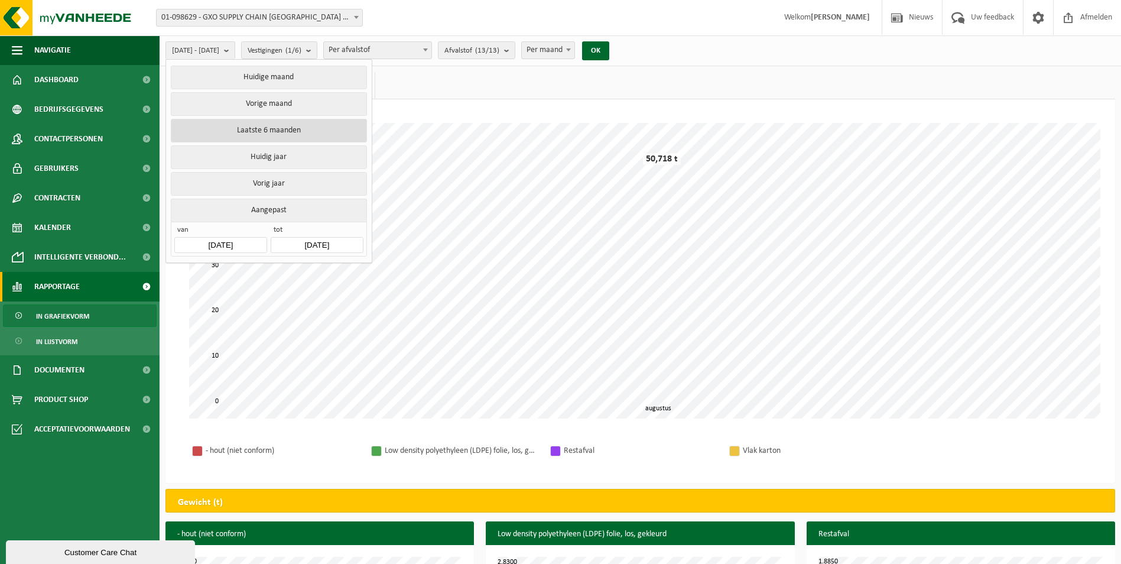
click at [292, 129] on button "Laatste 6 maanden" at bounding box center [269, 131] width 196 height 24
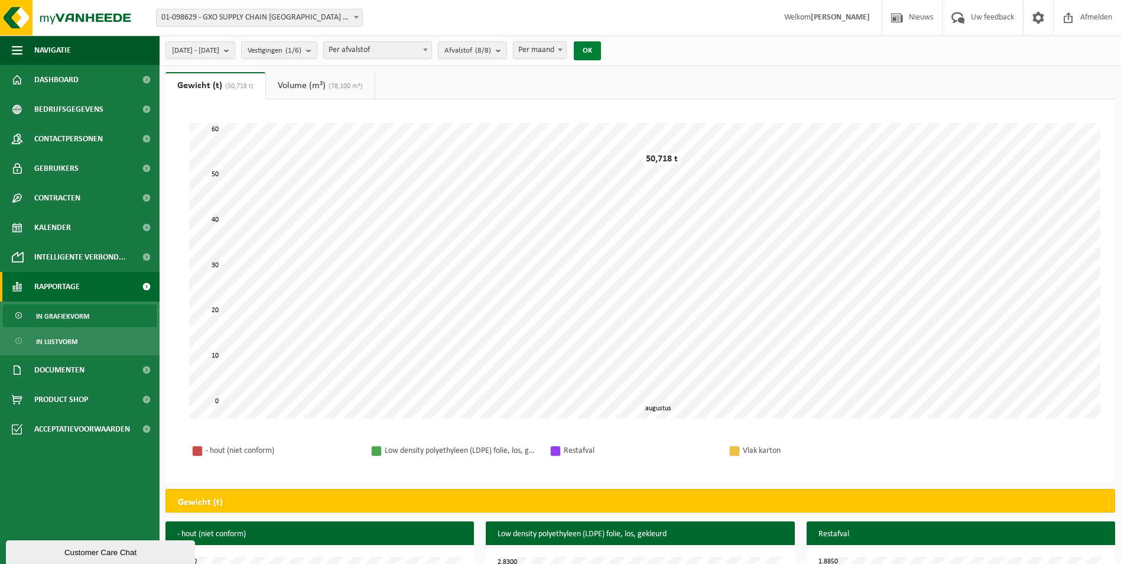
click at [601, 52] on button "OK" at bounding box center [587, 50] width 27 height 19
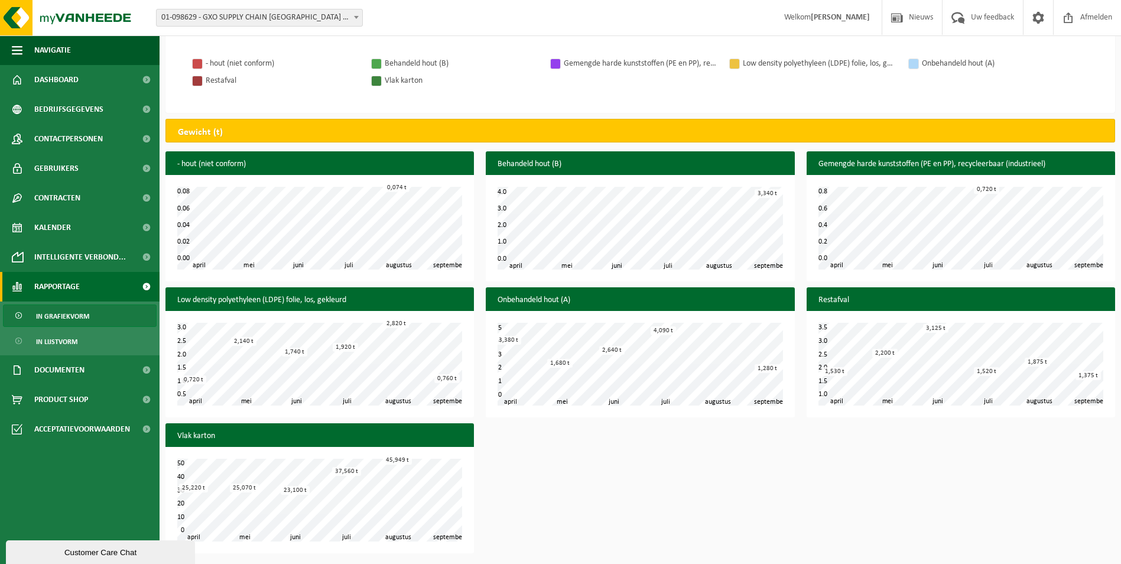
scroll to position [388, 0]
